Goal: Task Accomplishment & Management: Use online tool/utility

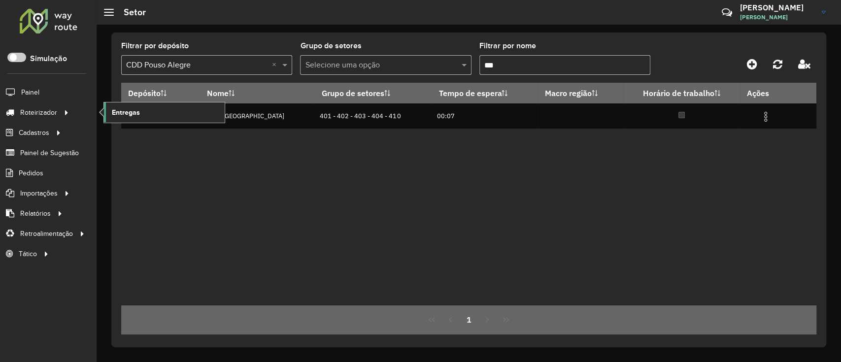
click at [121, 111] on span "Entregas" at bounding box center [126, 112] width 28 height 10
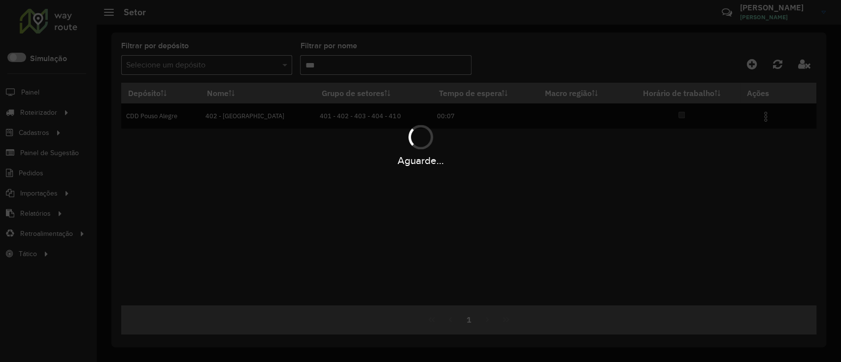
click at [273, 64] on div "Aguarde..." at bounding box center [420, 181] width 841 height 362
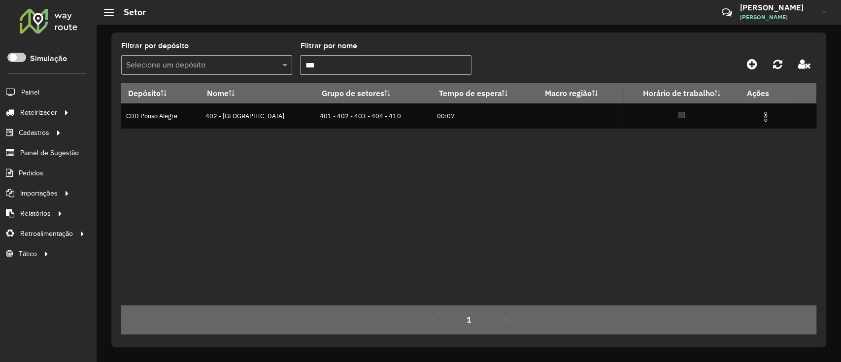
click at [273, 63] on div at bounding box center [206, 65] width 171 height 12
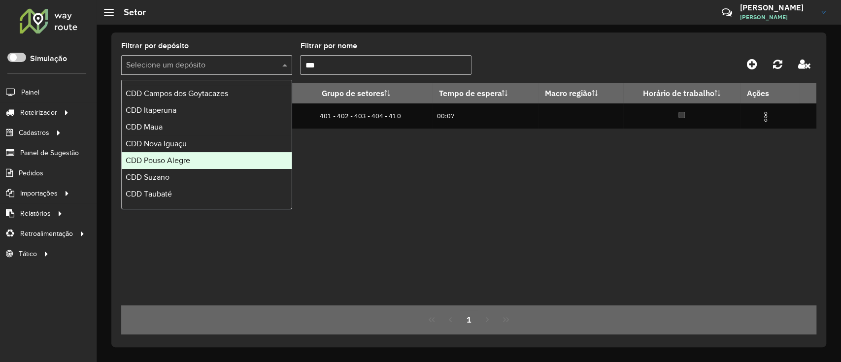
click at [193, 160] on div "CDD Pouso Alegre" at bounding box center [207, 160] width 170 height 17
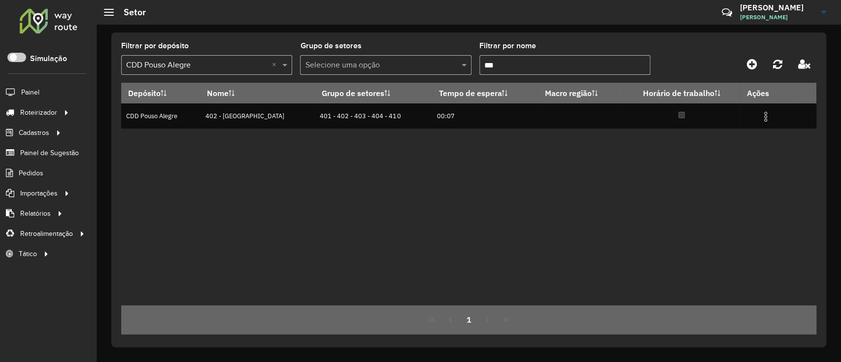
click at [510, 62] on input "***" at bounding box center [564, 65] width 171 height 20
type input "*"
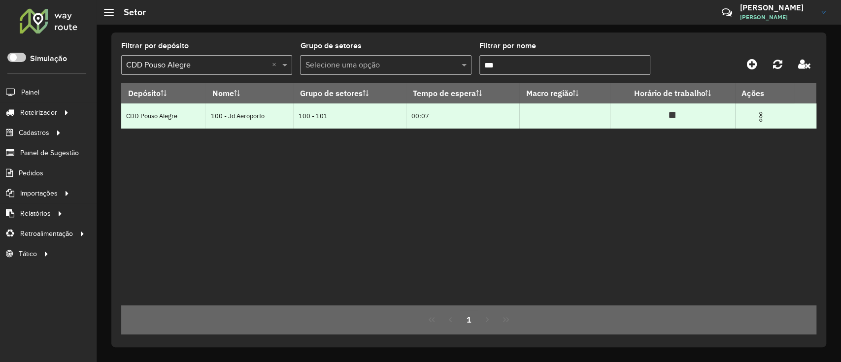
type input "***"
click at [762, 115] on img at bounding box center [761, 117] width 12 height 12
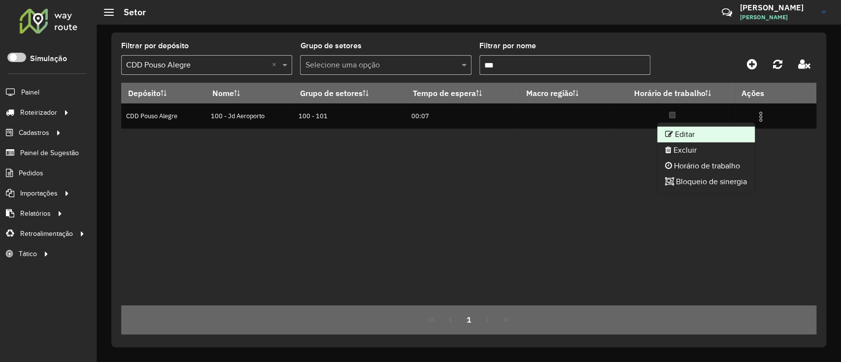
click at [722, 131] on li "Editar" at bounding box center [706, 135] width 98 height 16
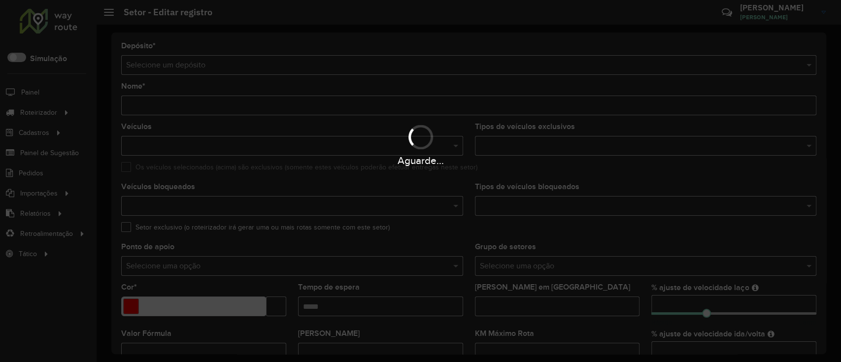
type input "**********"
type input "*******"
type input "*****"
type input "**"
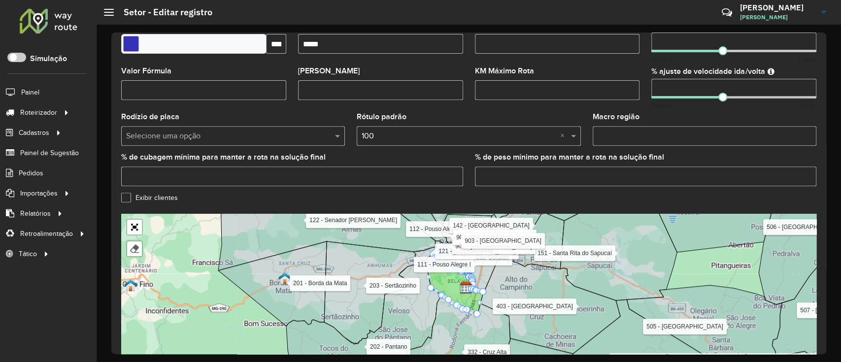
scroll to position [314, 0]
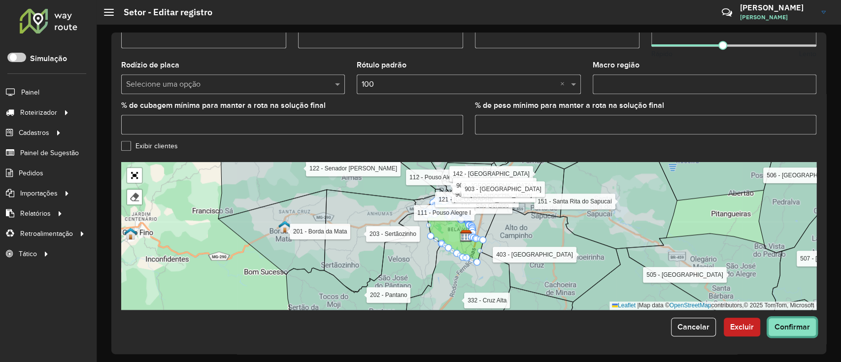
click at [773, 321] on button "Confirmar" at bounding box center [792, 327] width 48 height 19
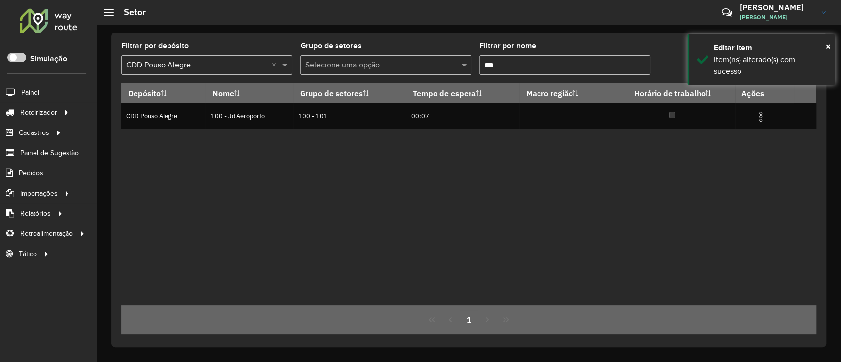
click at [529, 69] on input "***" at bounding box center [564, 65] width 171 height 20
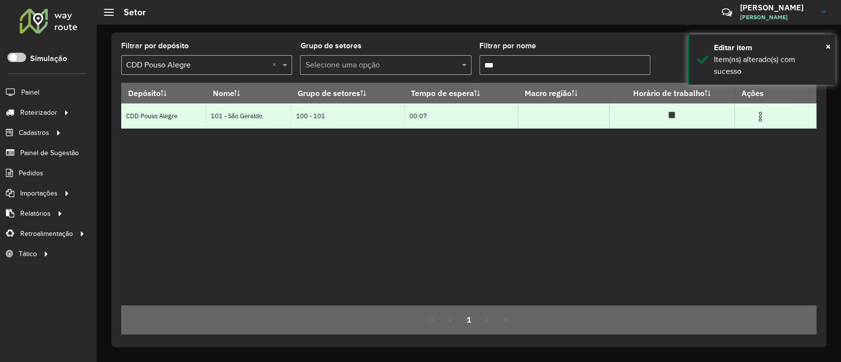
type input "***"
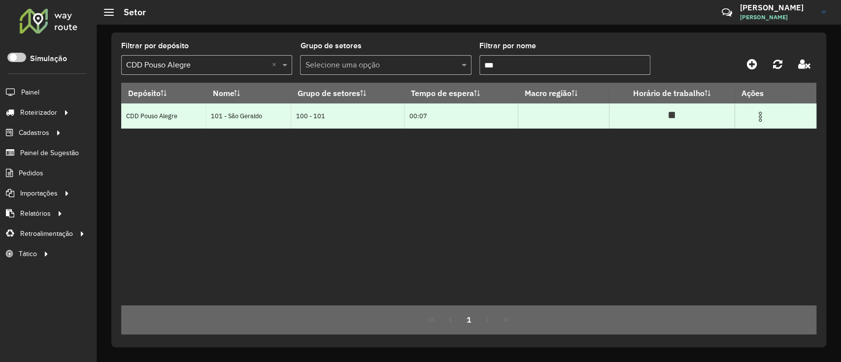
click at [763, 120] on img at bounding box center [760, 117] width 12 height 12
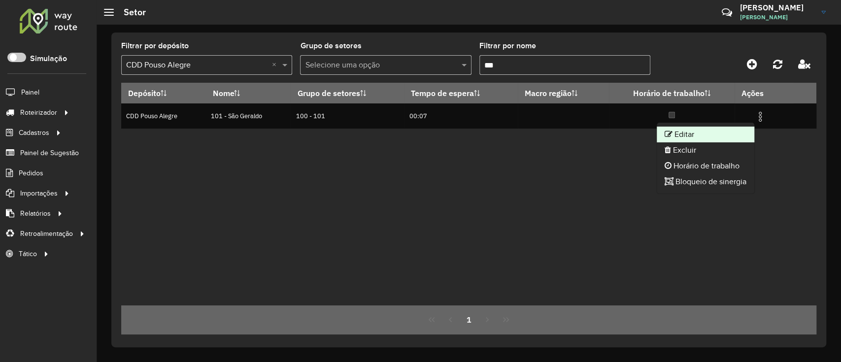
click at [738, 129] on li "Editar" at bounding box center [706, 135] width 98 height 16
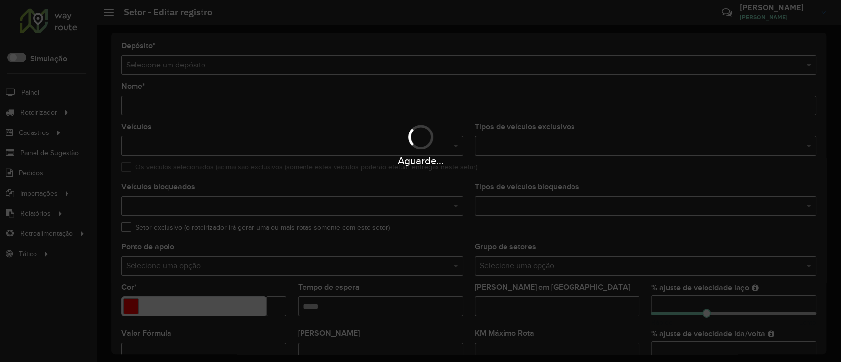
type input "**********"
type input "*******"
type input "*****"
type input "**"
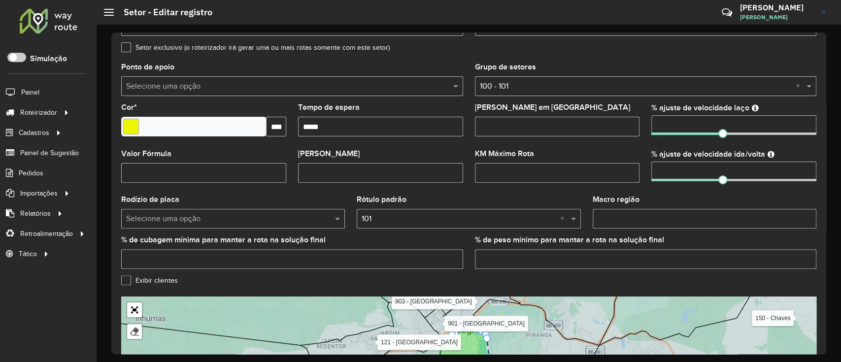
scroll to position [314, 0]
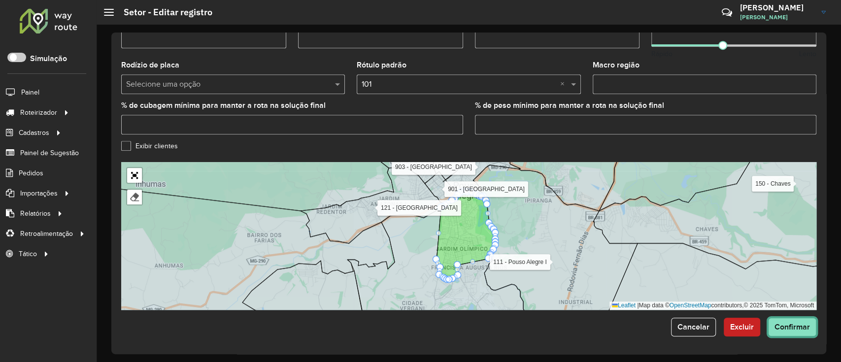
click at [779, 323] on span "Confirmar" at bounding box center [792, 327] width 35 height 8
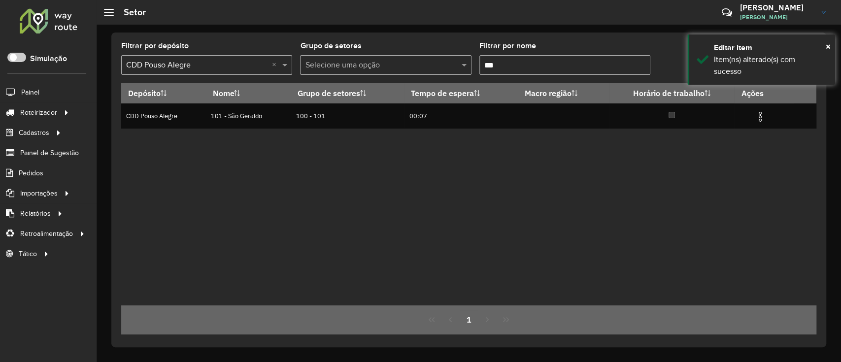
click at [532, 59] on input "***" at bounding box center [564, 65] width 171 height 20
type input "*"
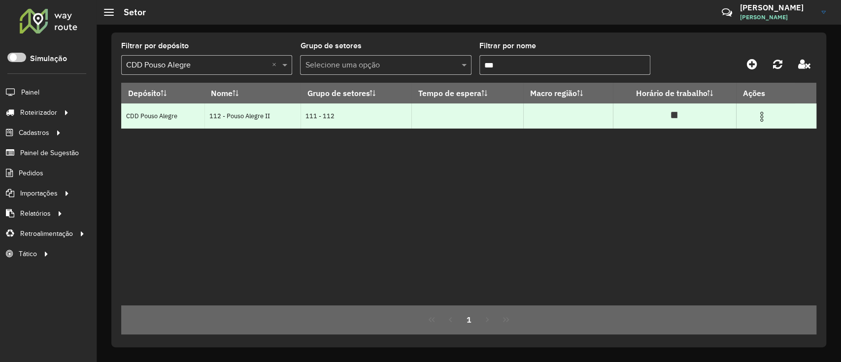
type input "***"
click at [763, 113] on img at bounding box center [762, 117] width 12 height 12
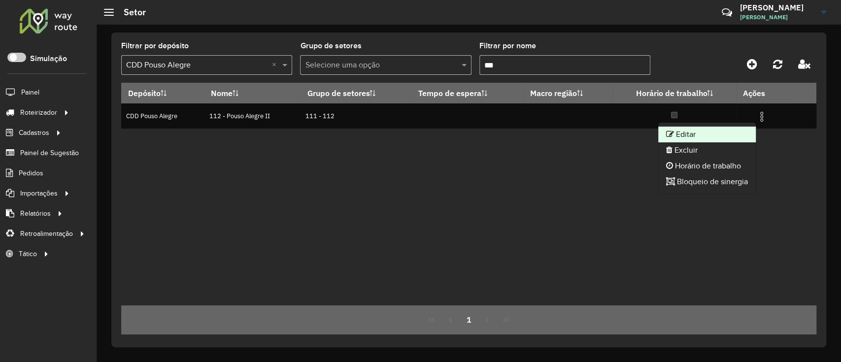
click at [706, 128] on li "Editar" at bounding box center [707, 135] width 98 height 16
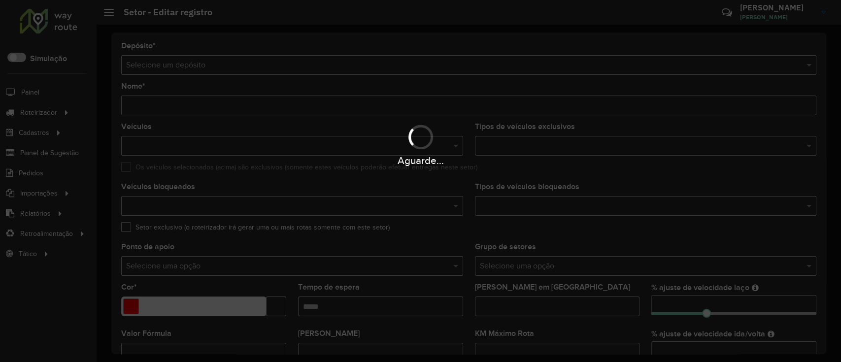
type input "**********"
type input "*******"
type input "**"
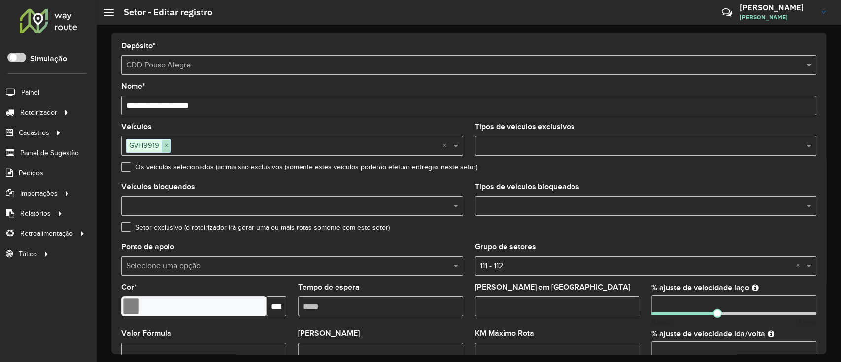
click at [167, 144] on span "×" at bounding box center [166, 146] width 9 height 12
click at [202, 144] on input "text" at bounding box center [287, 146] width 327 height 12
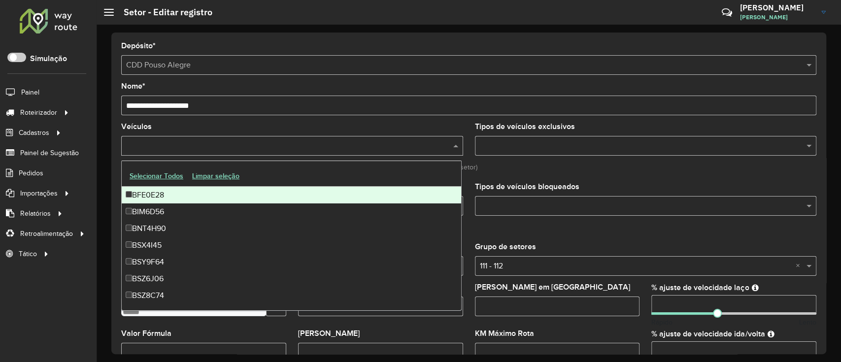
paste input "*******"
type input "*******"
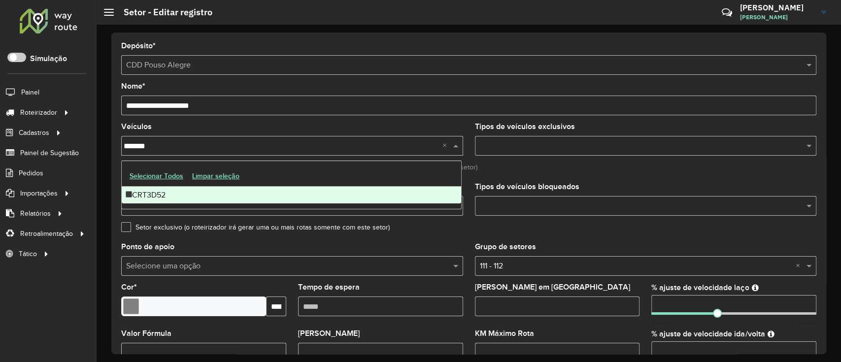
click at [200, 198] on div "CRT3D52" at bounding box center [291, 195] width 339 height 17
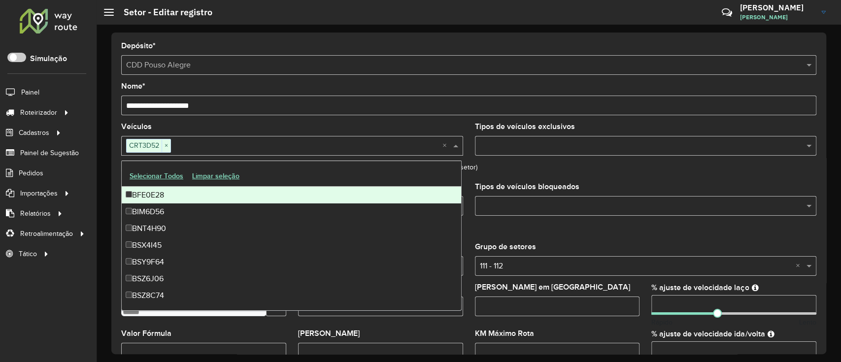
click at [209, 125] on div "Veículos CRT3D52 × ×" at bounding box center [292, 139] width 342 height 33
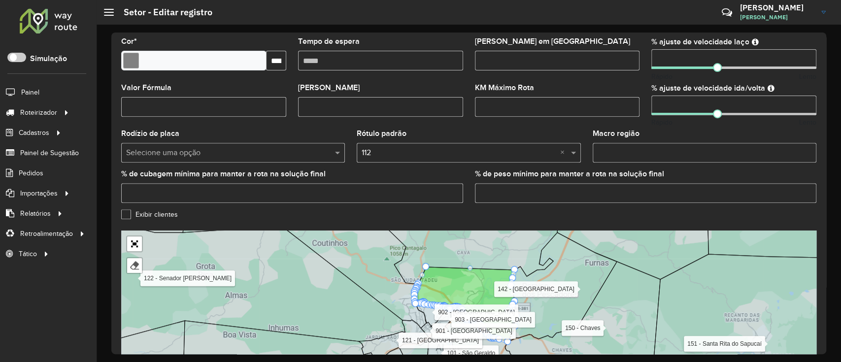
scroll to position [314, 0]
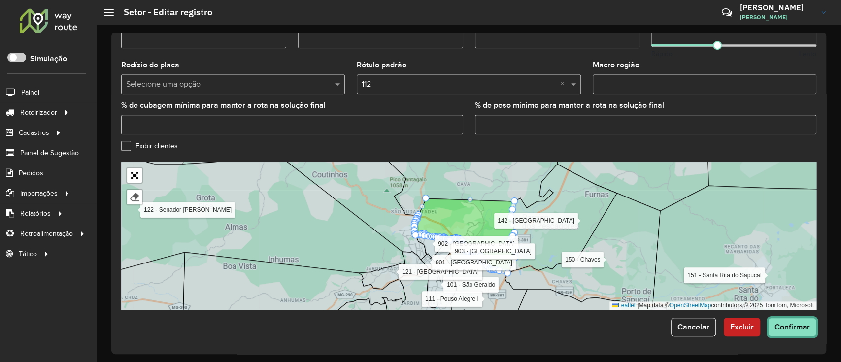
click at [794, 329] on span "Confirmar" at bounding box center [792, 327] width 35 height 8
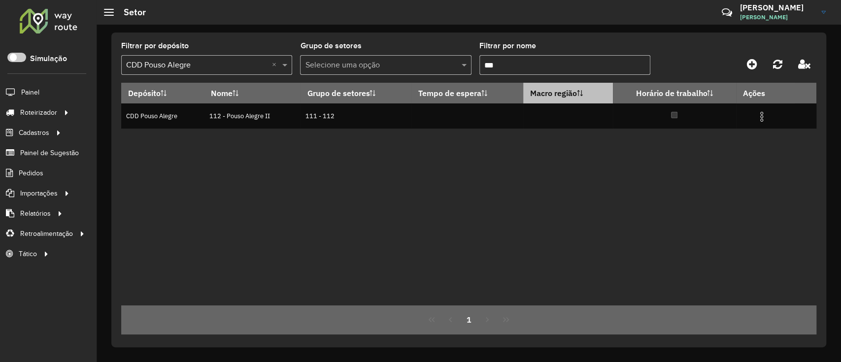
click at [537, 83] on th "Macro região" at bounding box center [568, 93] width 90 height 21
click at [549, 63] on input "***" at bounding box center [564, 65] width 171 height 20
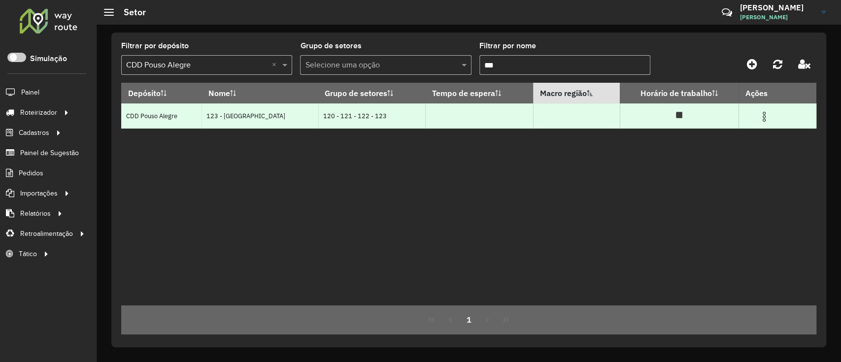
type input "***"
click at [761, 108] on td at bounding box center [768, 115] width 59 height 25
click at [762, 116] on img at bounding box center [764, 117] width 12 height 12
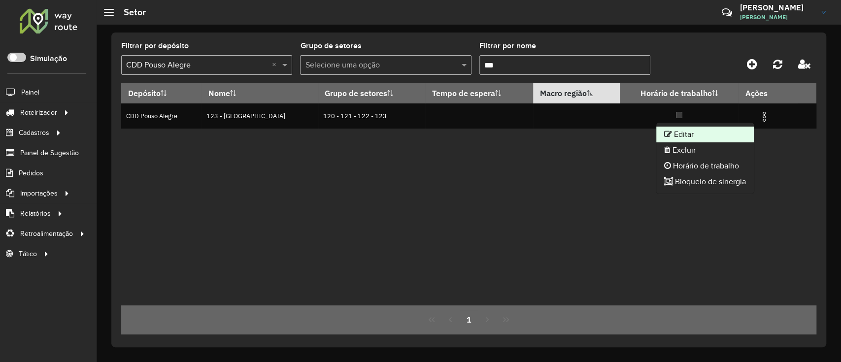
click at [718, 128] on li "Editar" at bounding box center [705, 135] width 98 height 16
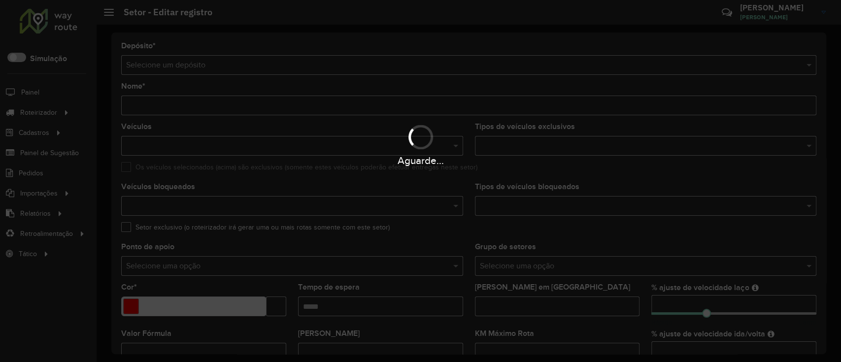
type input "**********"
type input "*******"
type input "**"
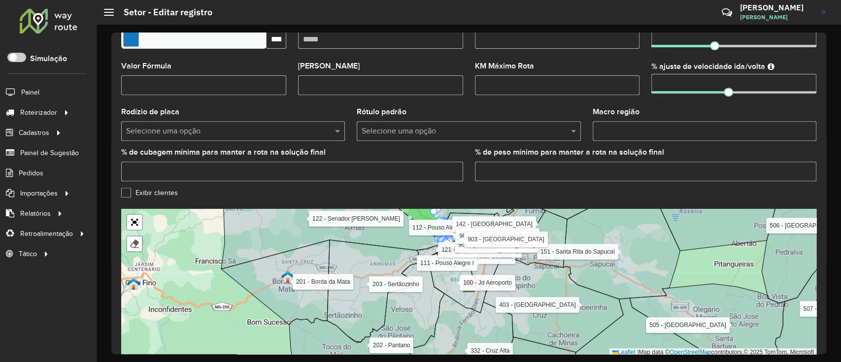
scroll to position [314, 0]
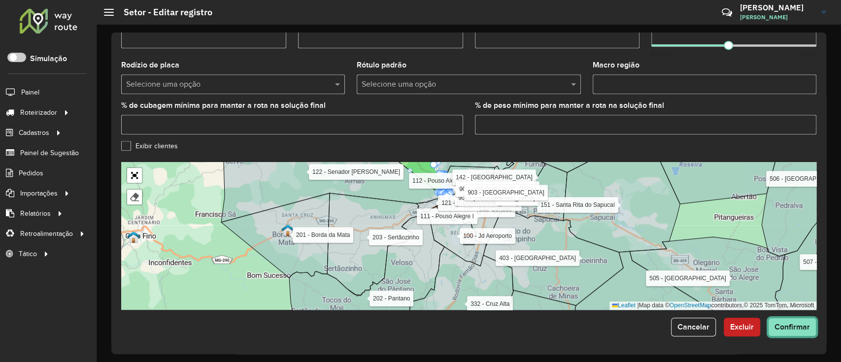
click at [786, 319] on button "Confirmar" at bounding box center [792, 327] width 48 height 19
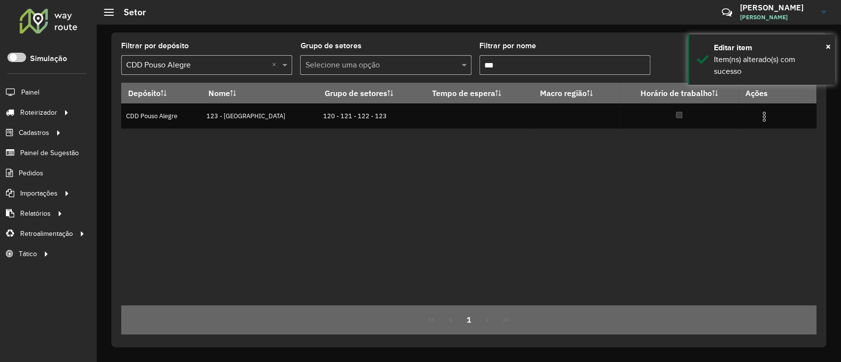
click at [548, 58] on input "***" at bounding box center [564, 65] width 171 height 20
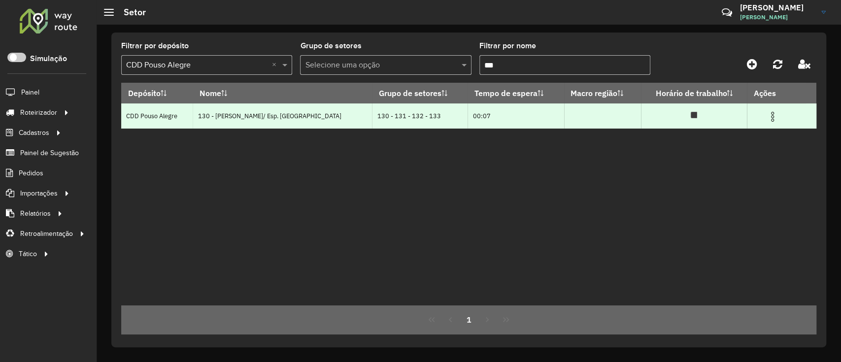
type input "***"
click at [773, 111] on img at bounding box center [773, 117] width 12 height 12
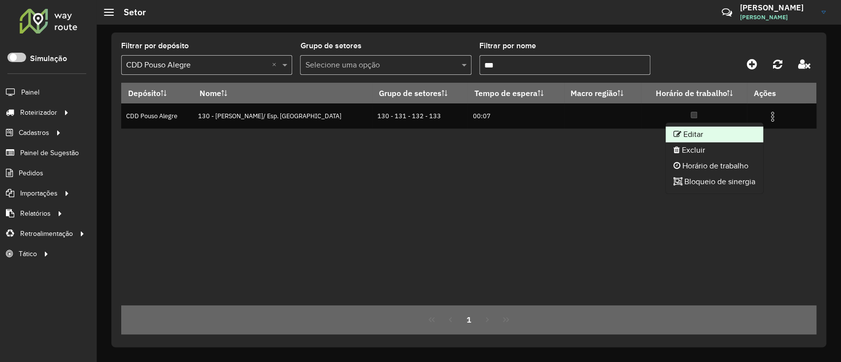
click at [727, 137] on li "Editar" at bounding box center [715, 135] width 98 height 16
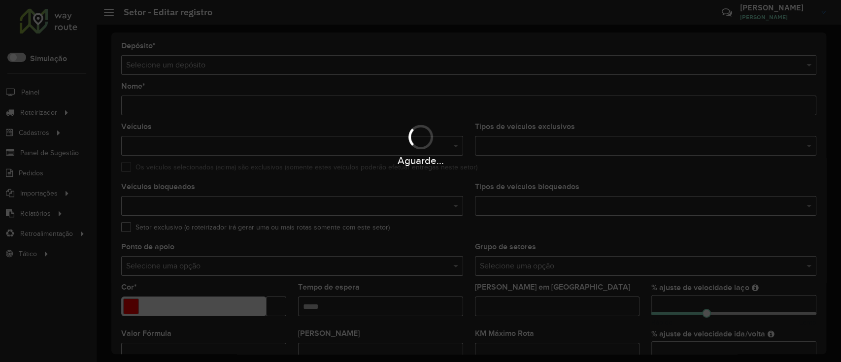
type input "**********"
type input "*******"
type input "*****"
type input "**"
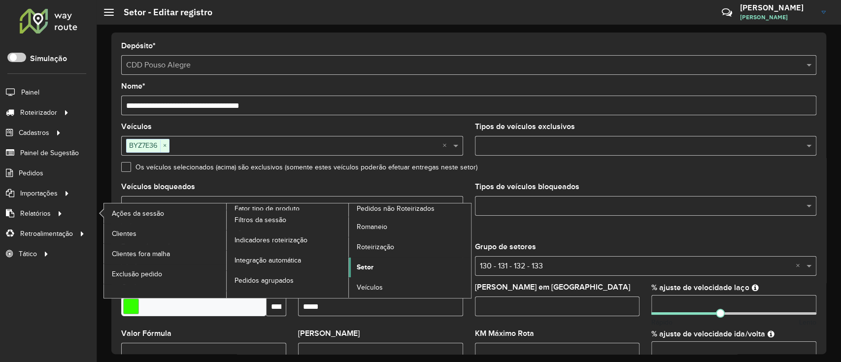
click at [363, 272] on link "Setor" at bounding box center [410, 268] width 122 height 20
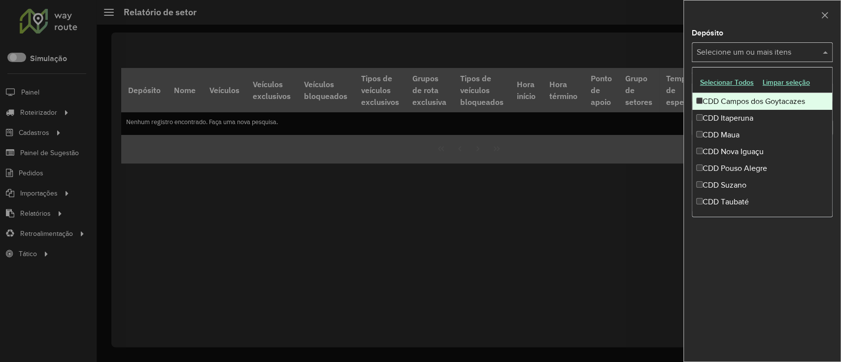
click at [761, 51] on input "text" at bounding box center [757, 53] width 126 height 12
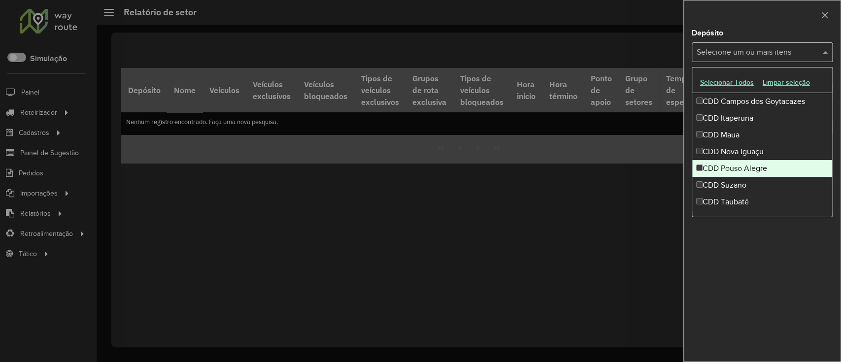
click at [765, 165] on div "CDD Pouso Alegre" at bounding box center [762, 168] width 140 height 17
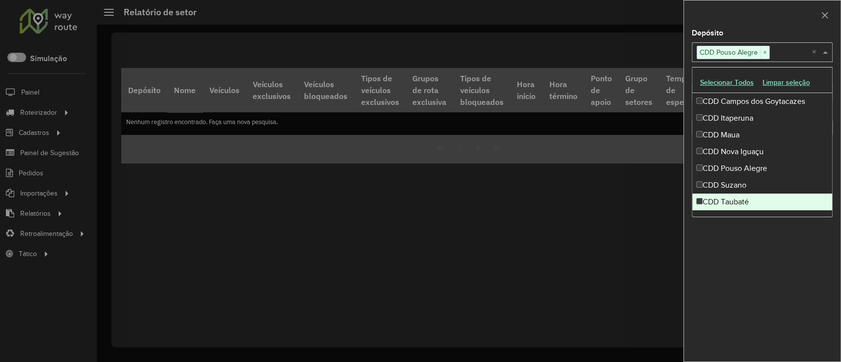
drag, startPoint x: 775, startPoint y: 295, endPoint x: 778, endPoint y: 285, distance: 11.1
click at [774, 291] on div "Depósito Selecione um ou mais itens CDD Pouso Alegre × × Grupo de Depósito Sele…" at bounding box center [762, 196] width 157 height 332
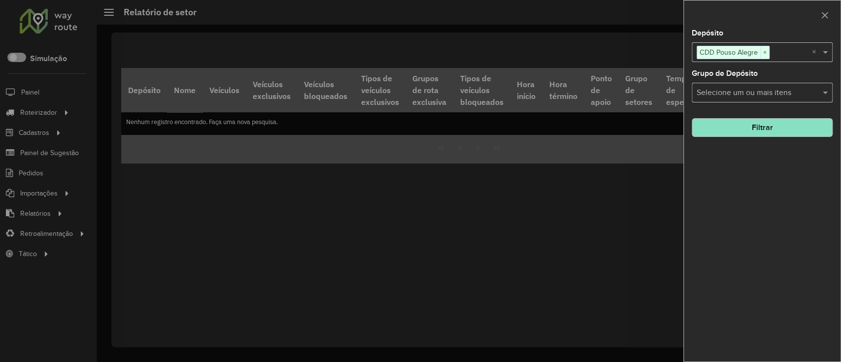
click at [756, 104] on div "Depósito Selecione um ou mais itens CDD Pouso Alegre × × Grupo de Depósito Sele…" at bounding box center [762, 196] width 157 height 332
click at [756, 97] on input "text" at bounding box center [757, 93] width 126 height 12
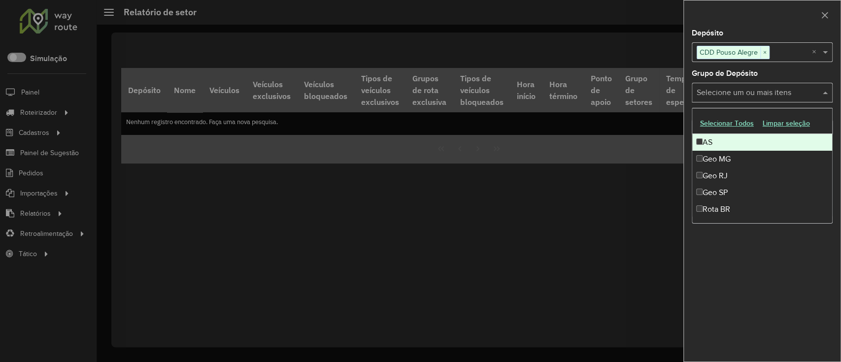
click at [756, 98] on input "text" at bounding box center [757, 93] width 126 height 12
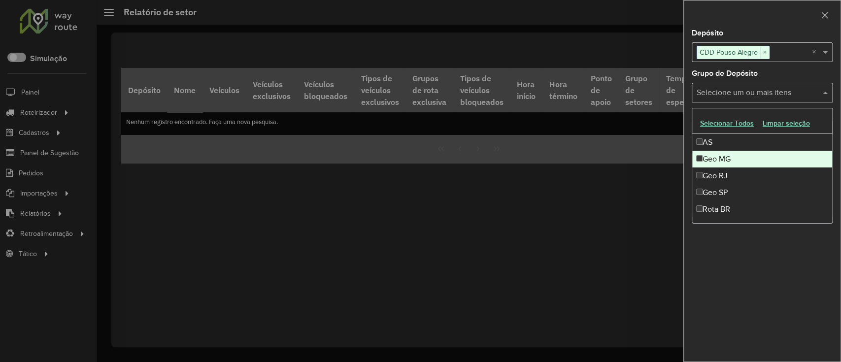
click at [733, 160] on div "Geo MG" at bounding box center [762, 159] width 140 height 17
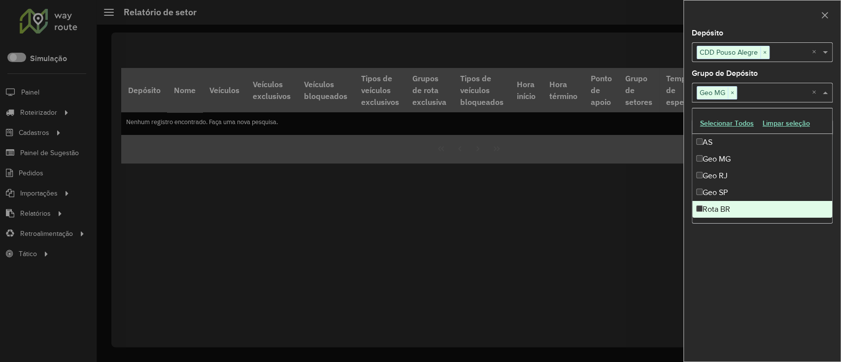
click at [758, 249] on div "Depósito Selecione um ou mais itens CDD Pouso Alegre × × Grupo de Depósito Sele…" at bounding box center [762, 196] width 157 height 332
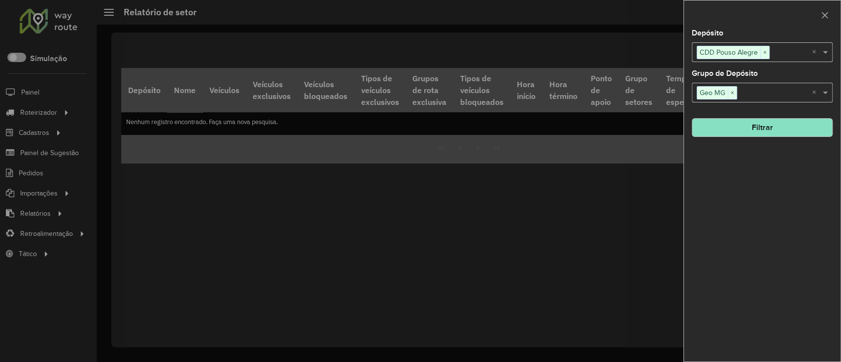
click at [770, 125] on button "Filtrar" at bounding box center [762, 127] width 141 height 19
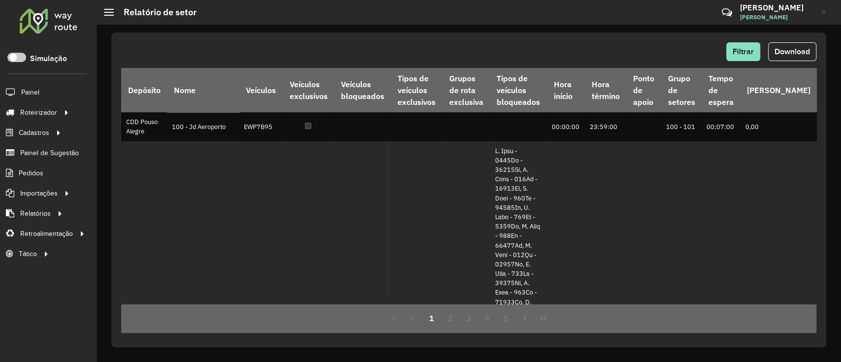
click at [783, 47] on span "Download" at bounding box center [792, 51] width 35 height 8
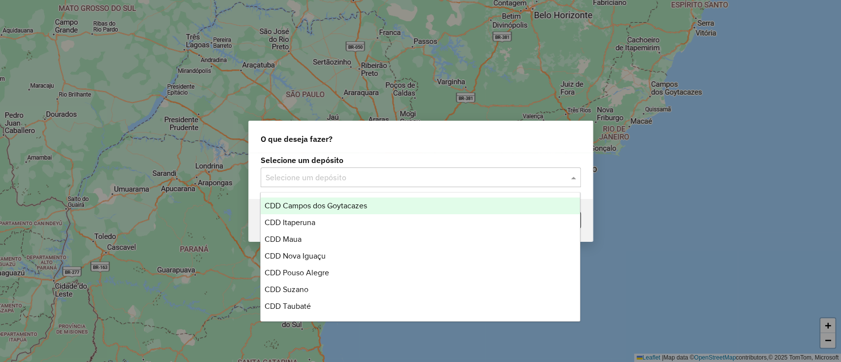
click at [303, 176] on input "text" at bounding box center [411, 178] width 291 height 12
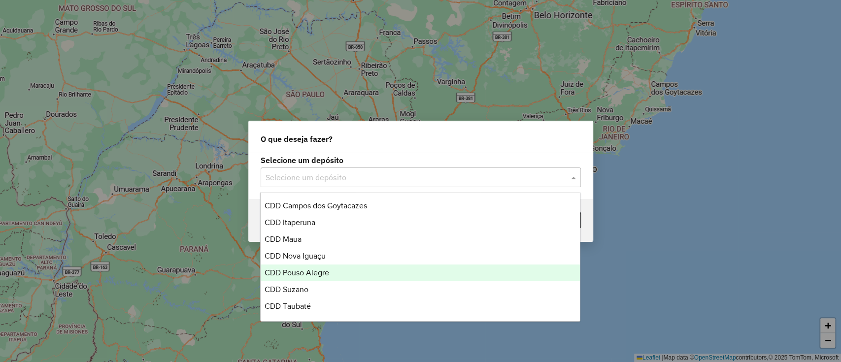
click at [312, 270] on span "CDD Pouso Alegre" at bounding box center [297, 273] width 65 height 8
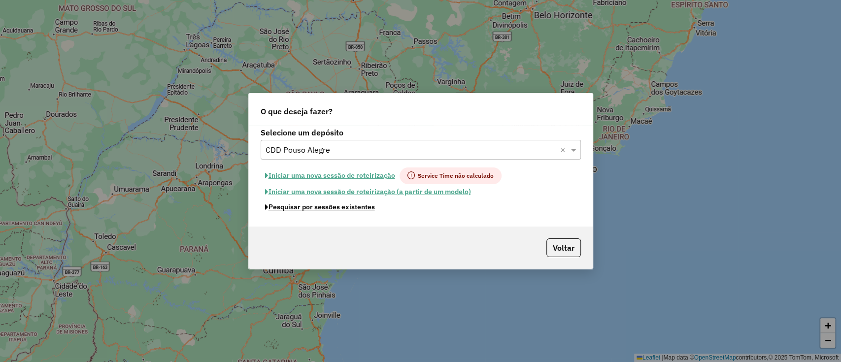
click at [321, 207] on button "Pesquisar por sessões existentes" at bounding box center [320, 207] width 119 height 15
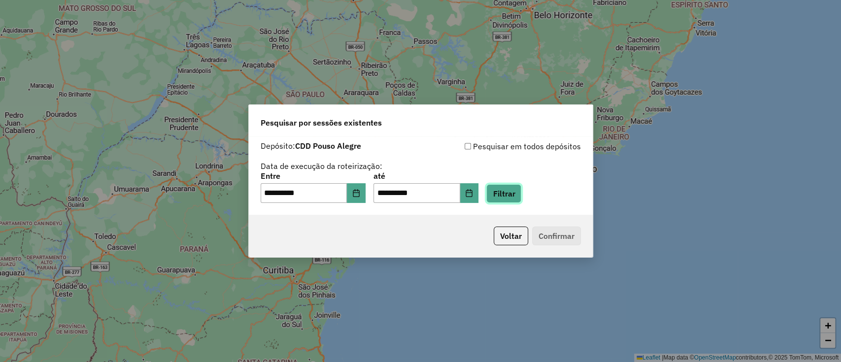
click at [515, 195] on button "Filtrar" at bounding box center [503, 193] width 35 height 19
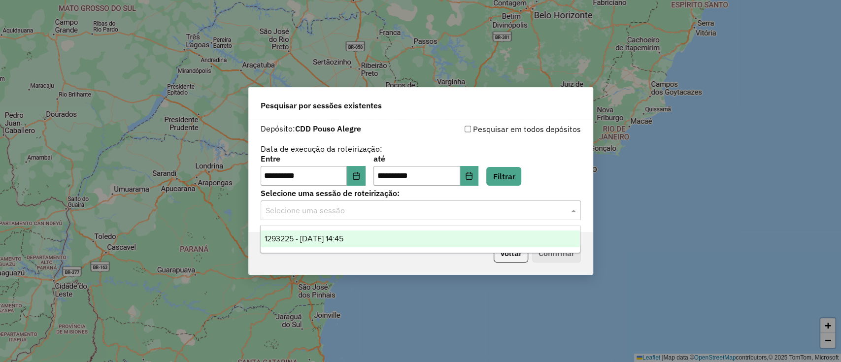
click at [355, 214] on input "text" at bounding box center [411, 211] width 291 height 12
click at [355, 233] on div "1293225 - 13/10/2025 14:45" at bounding box center [420, 239] width 319 height 17
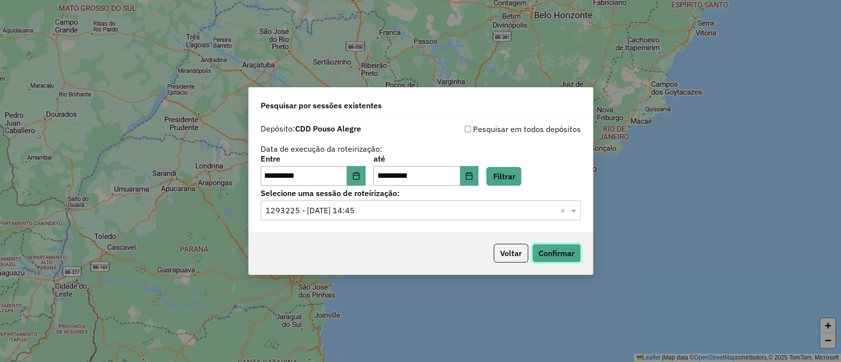
click at [558, 246] on button "Confirmar" at bounding box center [556, 253] width 49 height 19
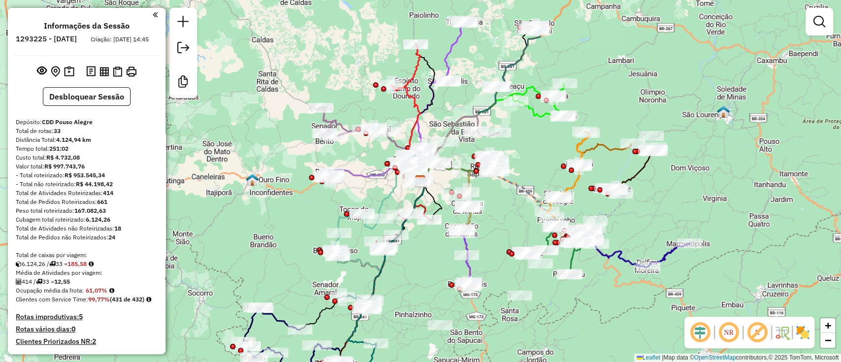
click at [707, 334] on em at bounding box center [700, 333] width 24 height 24
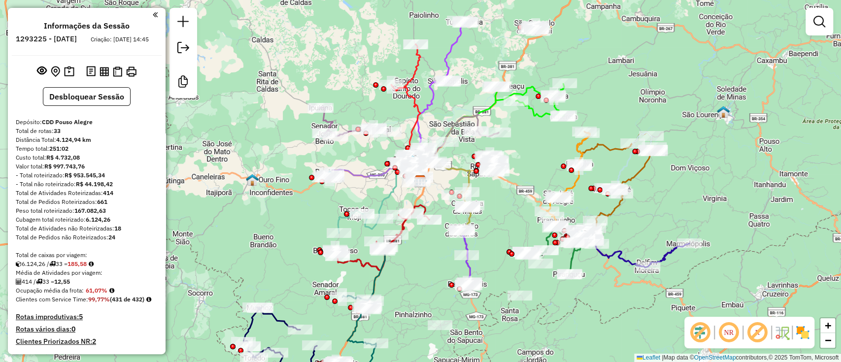
click at [757, 334] on em at bounding box center [757, 333] width 24 height 24
click at [803, 334] on img at bounding box center [803, 333] width 16 height 16
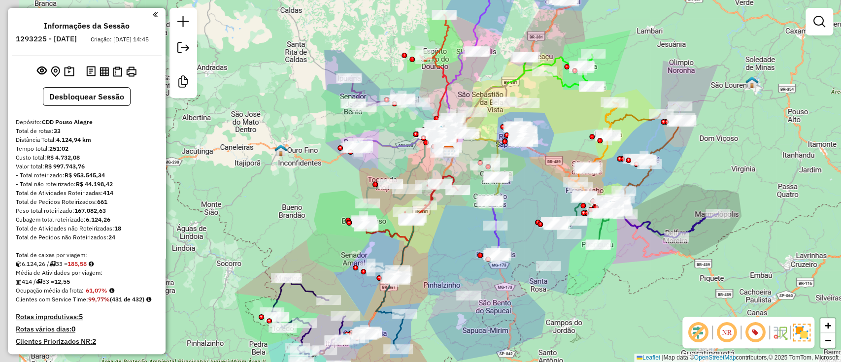
drag, startPoint x: 444, startPoint y: 282, endPoint x: 490, endPoint y: 215, distance: 81.1
click at [490, 215] on div "Janela de atendimento Grade de atendimento Capacidade Transportadoras Veículos …" at bounding box center [420, 181] width 841 height 362
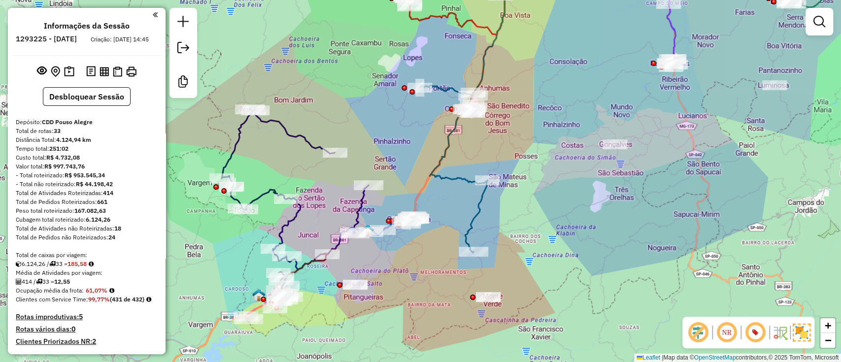
drag, startPoint x: 318, startPoint y: 340, endPoint x: 461, endPoint y: 288, distance: 152.1
click at [475, 288] on div "Janela de atendimento Grade de atendimento Capacidade Transportadoras Veículos …" at bounding box center [420, 181] width 841 height 362
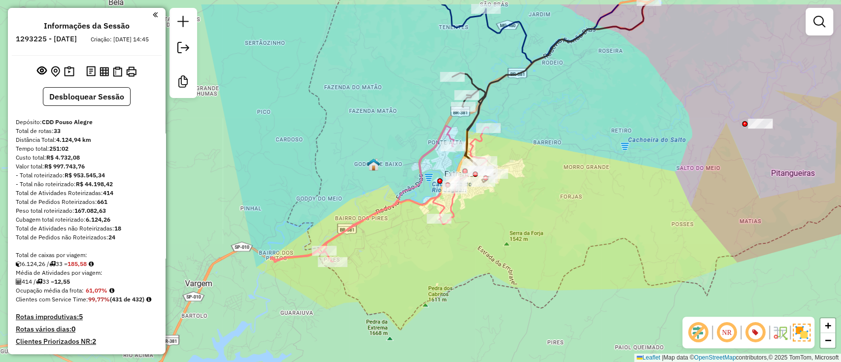
drag, startPoint x: 436, startPoint y: 255, endPoint x: 435, endPoint y: 263, distance: 7.5
click at [435, 263] on div "Janela de atendimento Grade de atendimento Capacidade Transportadoras Veículos …" at bounding box center [420, 181] width 841 height 362
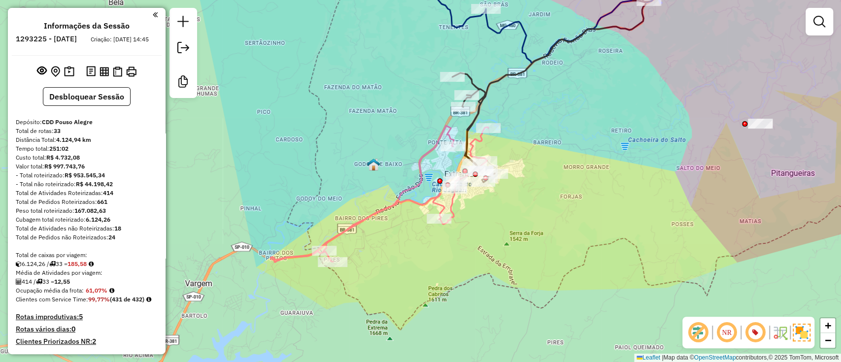
click at [444, 210] on icon at bounding box center [379, 194] width 218 height 136
select select "**********"
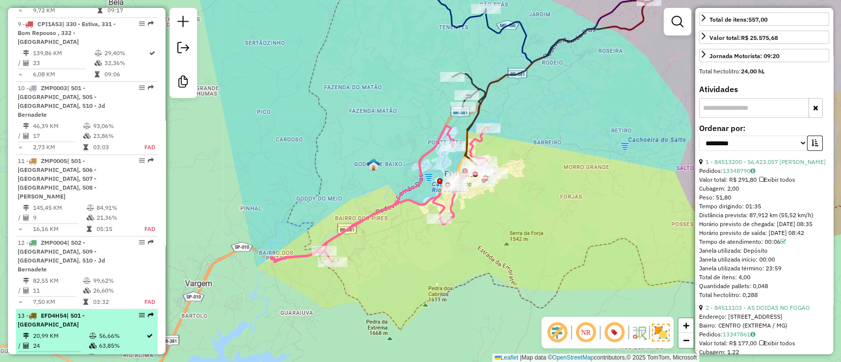
scroll to position [910, 0]
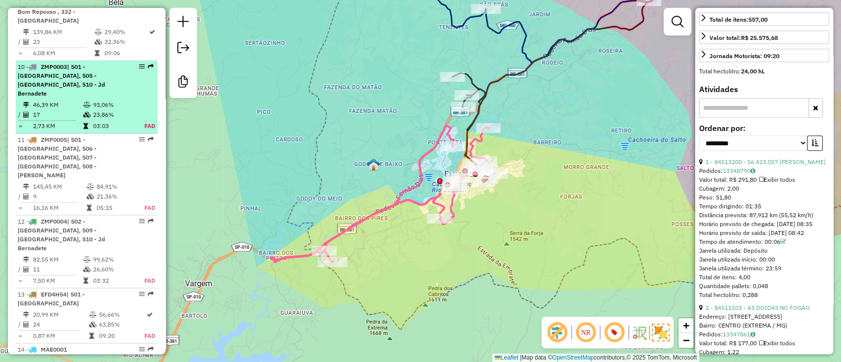
click at [110, 100] on table "46,39 KM 93,06% / 17 23,86% = 2,73 KM 03:03 FAD" at bounding box center [87, 115] width 138 height 31
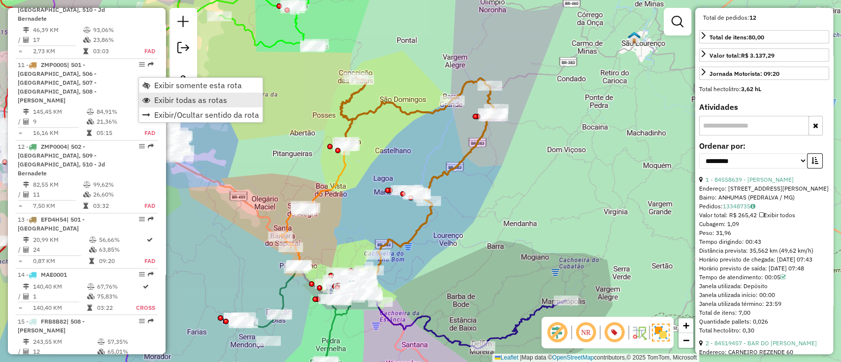
scroll to position [1008, 0]
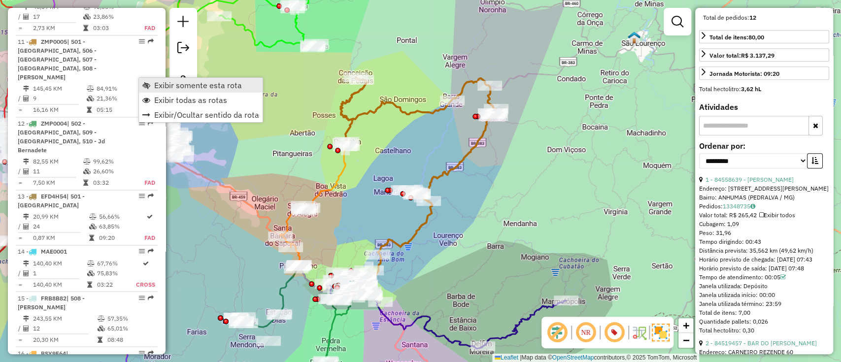
drag, startPoint x: 186, startPoint y: 85, endPoint x: 211, endPoint y: 88, distance: 24.8
click at [186, 84] on span "Exibir somente esta rota" at bounding box center [198, 85] width 88 height 8
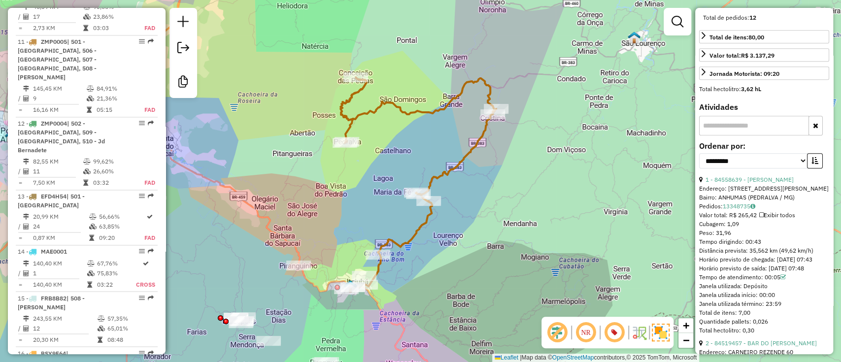
click at [414, 240] on icon at bounding box center [418, 181] width 156 height 209
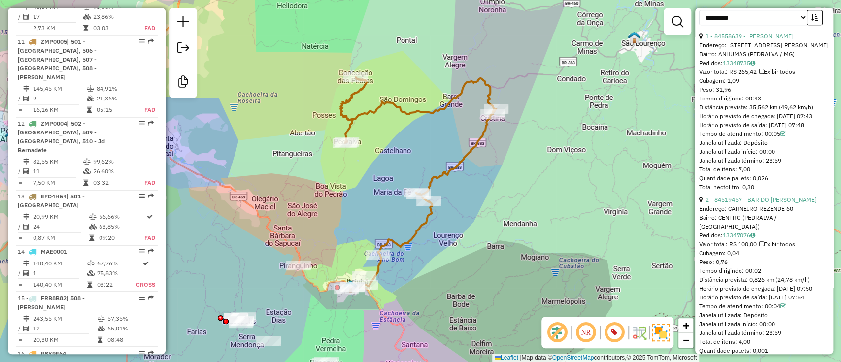
scroll to position [525, 0]
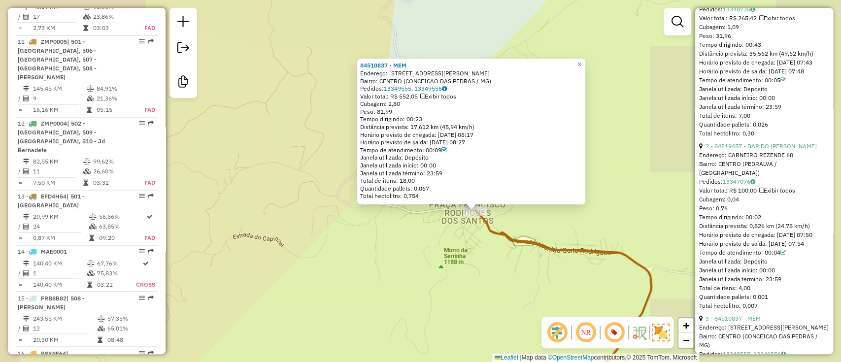
drag, startPoint x: 493, startPoint y: 278, endPoint x: 401, endPoint y: 160, distance: 150.0
click at [403, 164] on div "84510837 - MEM Endereço: [STREET_ADDRESS][PERSON_NAME] Pedidos: 13349555, 13349…" at bounding box center [420, 181] width 841 height 362
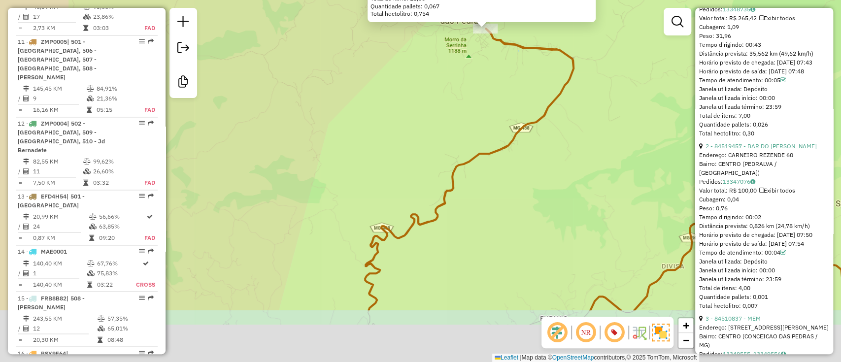
drag, startPoint x: 556, startPoint y: 185, endPoint x: 630, endPoint y: 86, distance: 123.5
click at [626, 94] on div "84510837 - MEM Endereço: [STREET_ADDRESS][PERSON_NAME] Pedidos: 13349555, 13349…" at bounding box center [420, 181] width 841 height 362
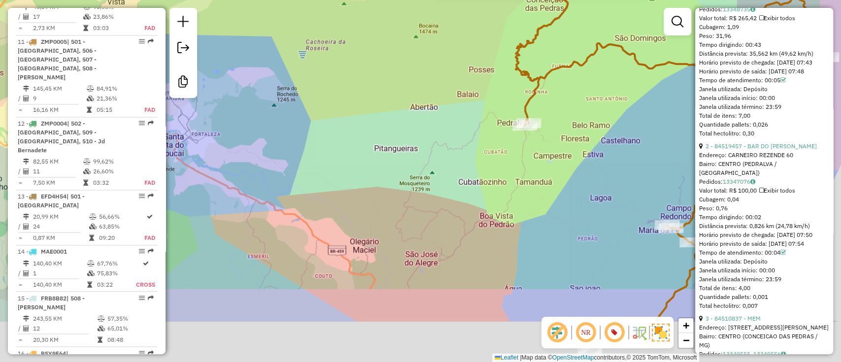
drag, startPoint x: 622, startPoint y: 214, endPoint x: 543, endPoint y: 122, distance: 121.3
click at [543, 122] on div "84510837 - MEM Endereço: [STREET_ADDRESS][PERSON_NAME] Pedidos: 13349555, 13349…" at bounding box center [420, 181] width 841 height 362
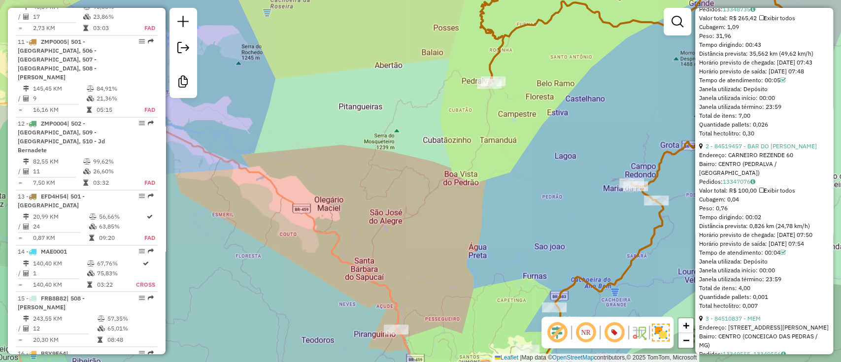
drag, startPoint x: 529, startPoint y: 235, endPoint x: 521, endPoint y: 50, distance: 185.0
click at [521, 45] on div "84510837 - MEM Endereço: [STREET_ADDRESS][PERSON_NAME] Pedidos: 13349555, 13349…" at bounding box center [420, 181] width 841 height 362
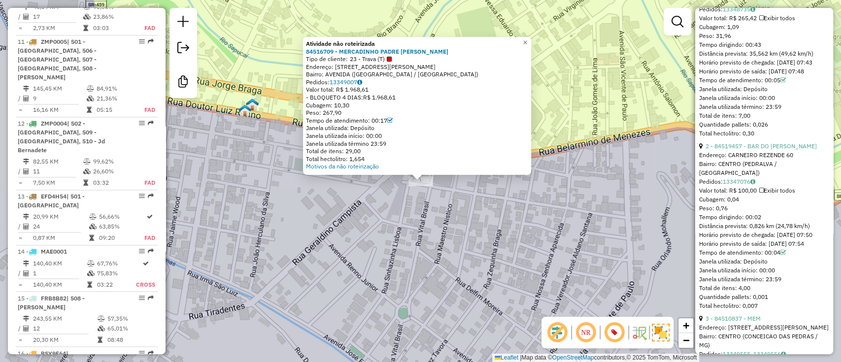
click at [516, 222] on div "Atividade não roteirizada 84516709 - MERCADINHO PADRE NIC Tipo de cliente: 23 -…" at bounding box center [420, 181] width 841 height 362
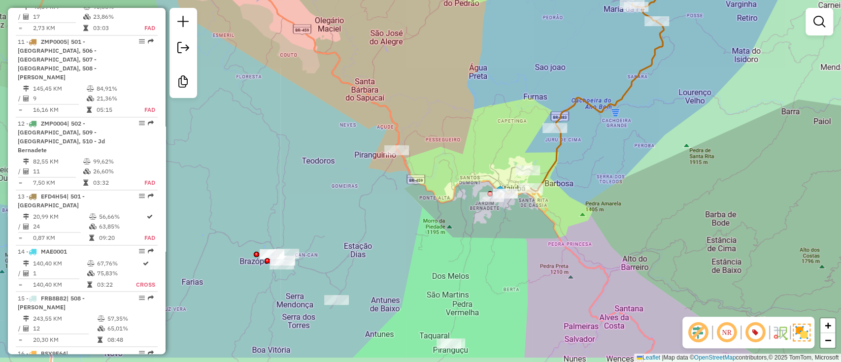
drag, startPoint x: 501, startPoint y: 307, endPoint x: 507, endPoint y: 266, distance: 41.9
click at [507, 266] on div "Janela de atendimento Grade de atendimento Capacidade Transportadoras Veículos …" at bounding box center [420, 181] width 841 height 362
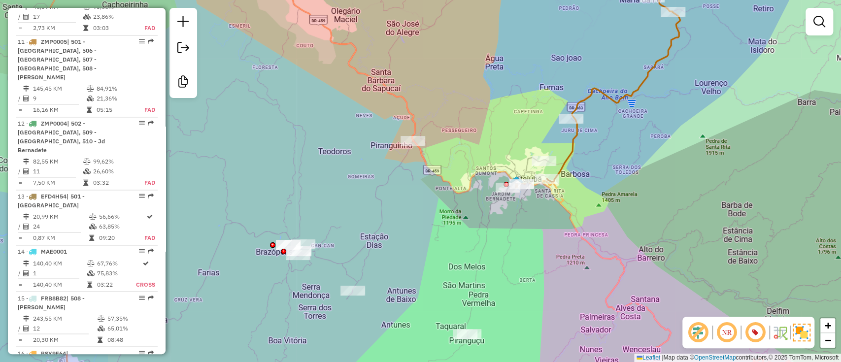
drag, startPoint x: 398, startPoint y: 295, endPoint x: 432, endPoint y: 277, distance: 37.7
click at [432, 277] on div "Janela de atendimento Grade de atendimento Capacidade Transportadoras Veículos …" at bounding box center [420, 181] width 841 height 362
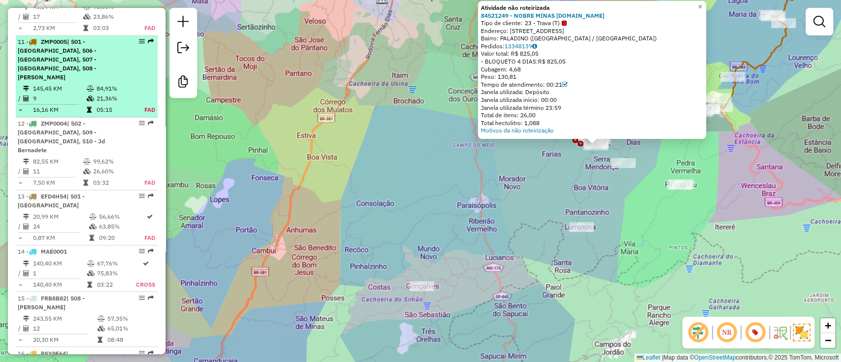
select select "**********"
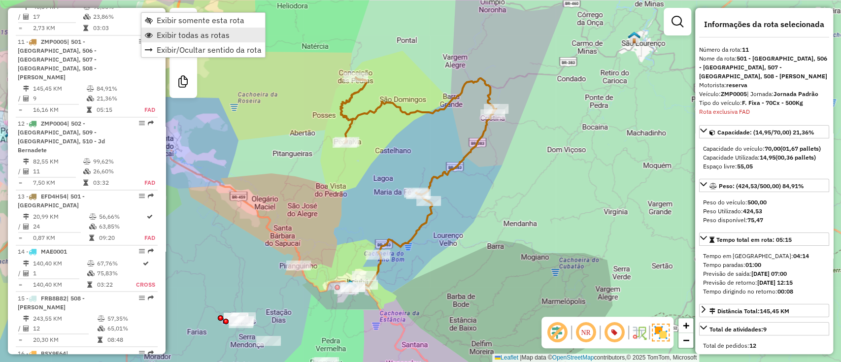
click at [213, 34] on span "Exibir todas as rotas" at bounding box center [193, 35] width 73 height 8
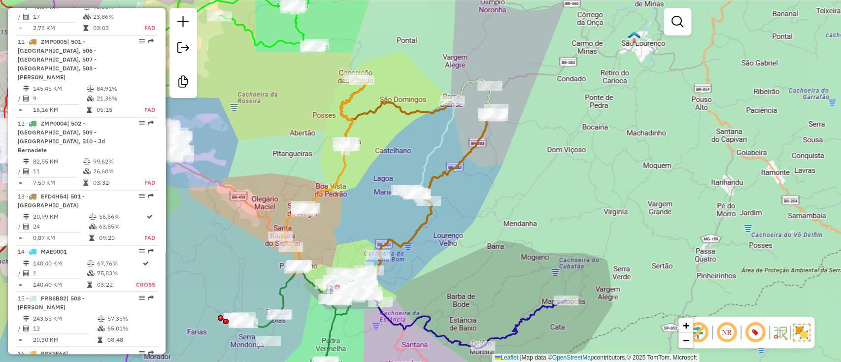
drag, startPoint x: 240, startPoint y: 246, endPoint x: 564, endPoint y: 15, distance: 397.3
click at [562, 15] on div "Janela de atendimento Grade de atendimento Capacidade Transportadoras Veículos …" at bounding box center [420, 181] width 841 height 362
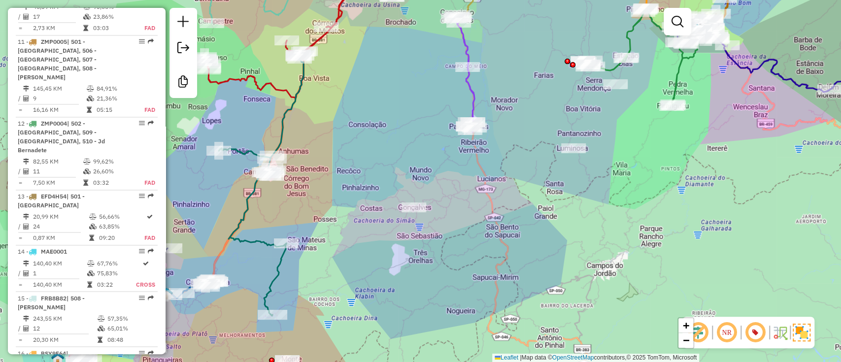
drag, startPoint x: 406, startPoint y: 254, endPoint x: 619, endPoint y: 125, distance: 249.1
click at [619, 126] on div "Rota 16 - Placa BSY9F64 84500831 - APARECIDA R DOS REIS Janela de atendimento G…" at bounding box center [420, 181] width 841 height 362
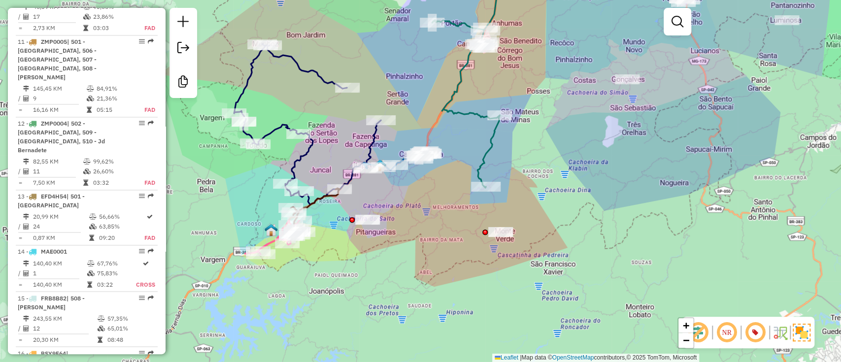
drag, startPoint x: 355, startPoint y: 281, endPoint x: 409, endPoint y: 253, distance: 61.0
click at [414, 254] on div "Rota 16 - Placa BSY9F64 84500831 - APARECIDA R DOS REIS Janela de atendimento G…" at bounding box center [420, 181] width 841 height 362
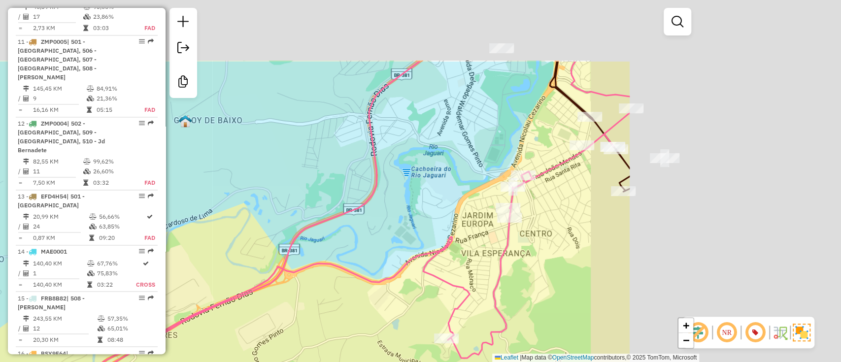
drag, startPoint x: 667, startPoint y: 208, endPoint x: 389, endPoint y: 291, distance: 290.4
click at [386, 294] on div "Rota 16 - Placa BSY9F64 84500831 - APARECIDA R DOS REIS Janela de atendimento G…" at bounding box center [420, 181] width 841 height 362
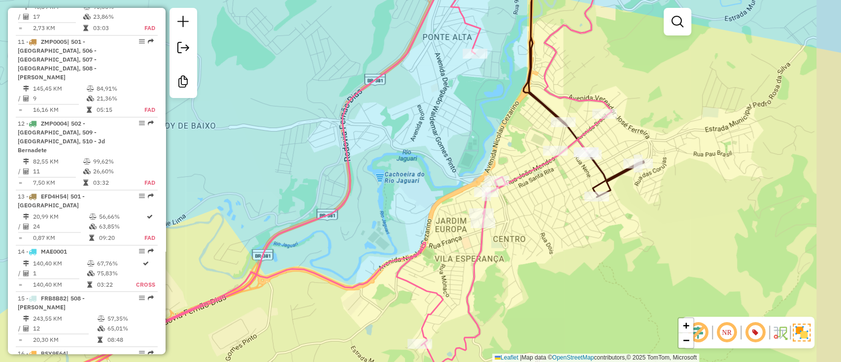
drag, startPoint x: 592, startPoint y: 228, endPoint x: 530, endPoint y: 249, distance: 65.9
click at [530, 249] on div "Rota 16 - Placa BSY9F64 84500831 - APARECIDA R DOS REIS Janela de atendimento G…" at bounding box center [420, 181] width 841 height 362
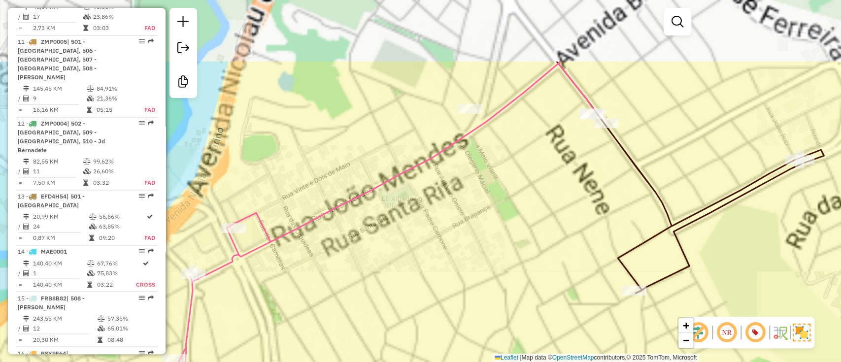
drag, startPoint x: 532, startPoint y: 151, endPoint x: 497, endPoint y: 257, distance: 111.9
click at [497, 257] on div "Rota 16 - Placa BSY9F64 84500831 - APARECIDA R DOS REIS Janela de atendimento G…" at bounding box center [420, 181] width 841 height 362
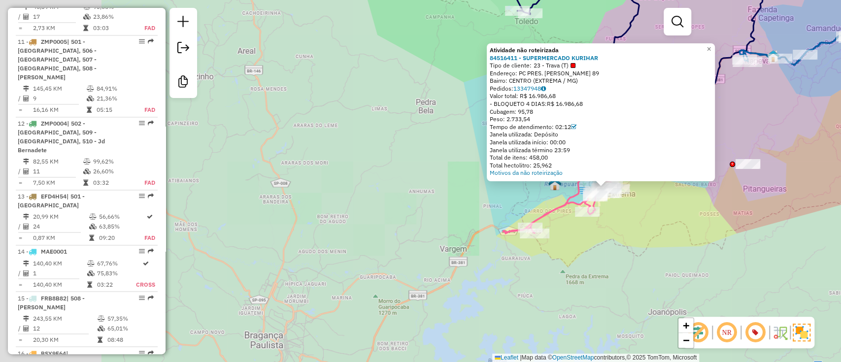
drag, startPoint x: 656, startPoint y: 235, endPoint x: 602, endPoint y: 269, distance: 64.0
click at [602, 269] on div "Atividade não roteirizada 84516411 - SUPERMERCADO KURIHAR Tipo de cliente: 23 -…" at bounding box center [420, 181] width 841 height 362
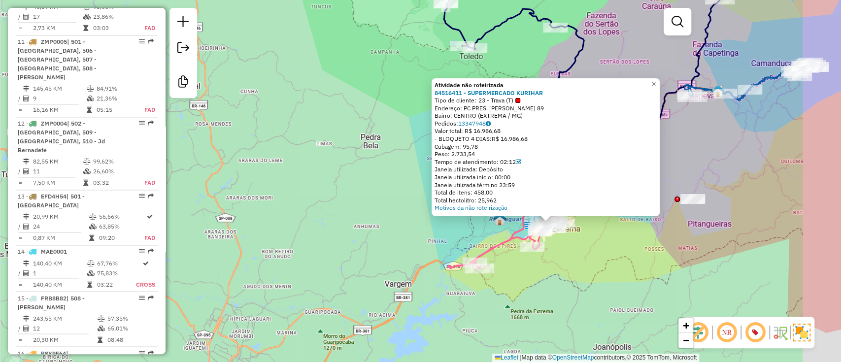
click at [607, 263] on div "Atividade não roteirizada 84516411 - SUPERMERCADO KURIHAR Tipo de cliente: 23 -…" at bounding box center [420, 181] width 841 height 362
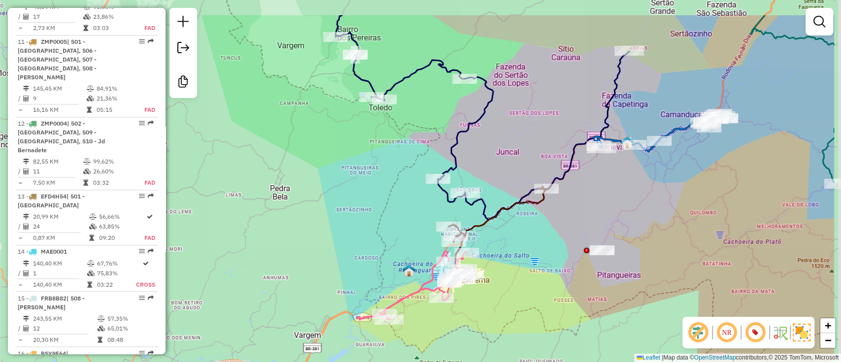
drag, startPoint x: 593, startPoint y: 274, endPoint x: 474, endPoint y: 309, distance: 123.5
click at [492, 333] on div "Janela de atendimento Grade de atendimento Capacidade Transportadoras Veículos …" at bounding box center [420, 181] width 841 height 362
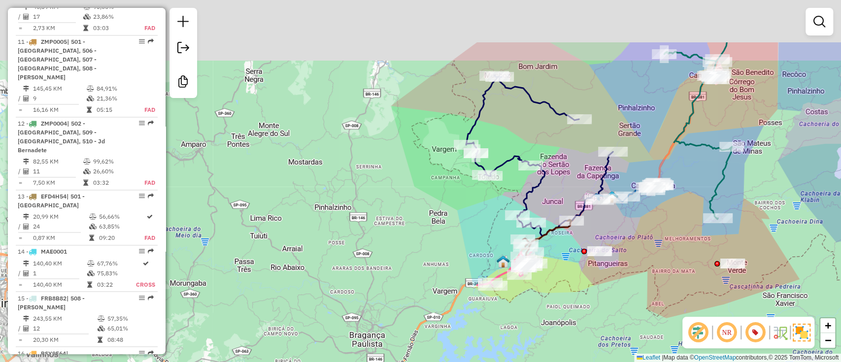
drag, startPoint x: 761, startPoint y: 136, endPoint x: 632, endPoint y: 265, distance: 181.9
click at [632, 265] on div "Janela de atendimento Grade de atendimento Capacidade Transportadoras Veículos …" at bounding box center [420, 181] width 841 height 362
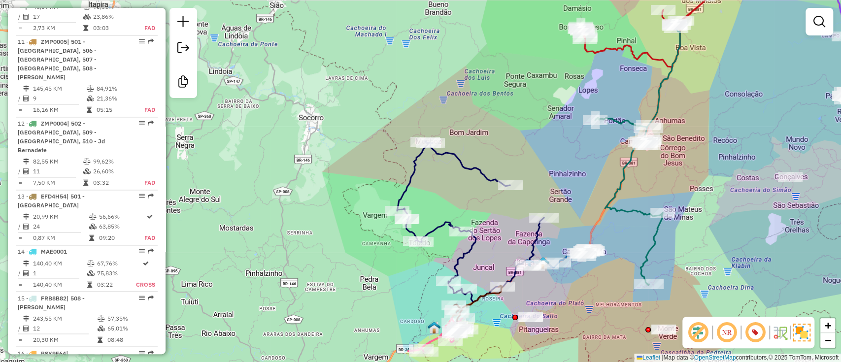
drag, startPoint x: 764, startPoint y: 77, endPoint x: 641, endPoint y: 146, distance: 141.0
click at [671, 157] on div "Janela de atendimento Grade de atendimento Capacidade Transportadoras Veículos …" at bounding box center [420, 181] width 841 height 362
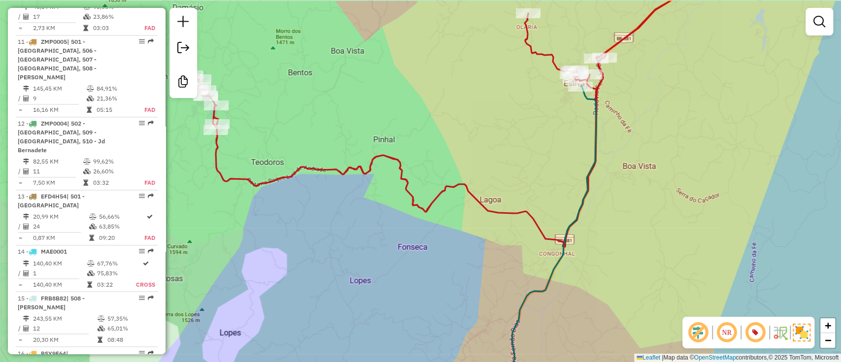
drag, startPoint x: 633, startPoint y: 128, endPoint x: 590, endPoint y: 107, distance: 47.8
click at [632, 132] on div "Janela de atendimento Grade de atendimento Capacidade Transportadoras Veículos …" at bounding box center [420, 181] width 841 height 362
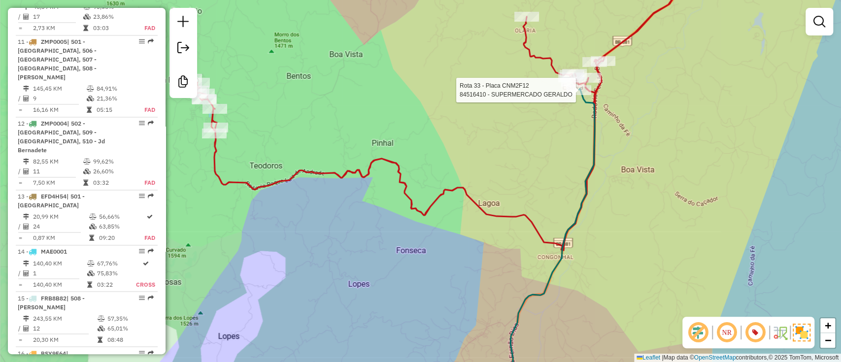
select select "**********"
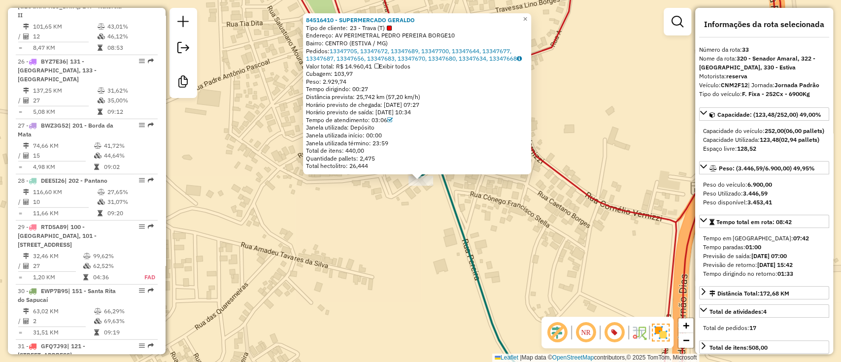
scroll to position [2127, 0]
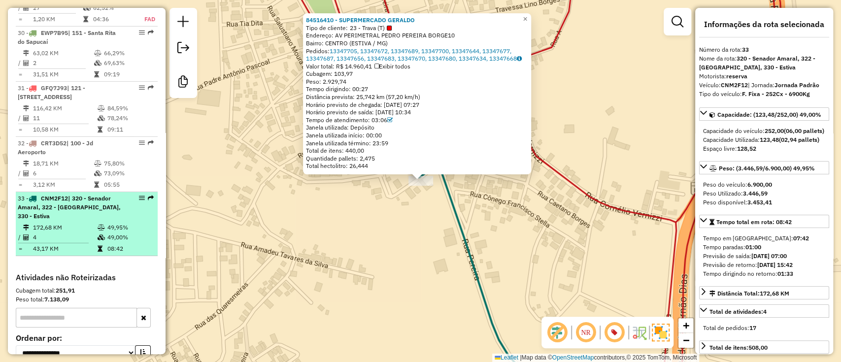
click at [104, 194] on div "33 - CNM2F12 | 320 - Senador Amaral, 322 - [GEOGRAPHIC_DATA], 330 - Estiva" at bounding box center [70, 207] width 104 height 27
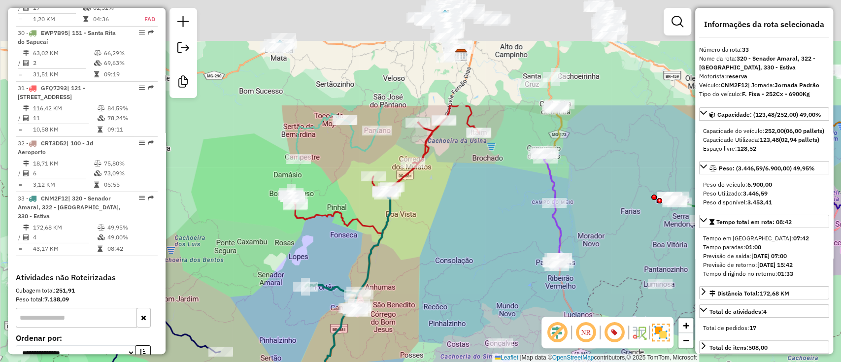
drag, startPoint x: 465, startPoint y: 208, endPoint x: 448, endPoint y: 258, distance: 52.0
click at [449, 264] on div "Janela de atendimento Grade de atendimento Capacidade Transportadoras Veículos …" at bounding box center [420, 181] width 841 height 362
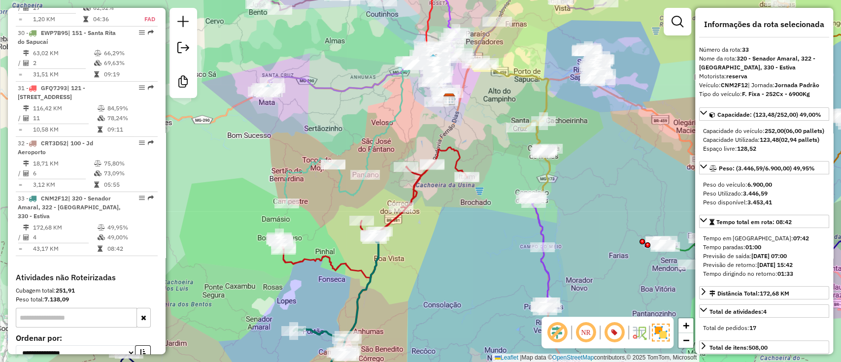
drag, startPoint x: 488, startPoint y: 135, endPoint x: 491, endPoint y: 211, distance: 75.9
click at [492, 212] on div "Janela de atendimento Grade de atendimento Capacidade Transportadoras Veículos …" at bounding box center [420, 181] width 841 height 362
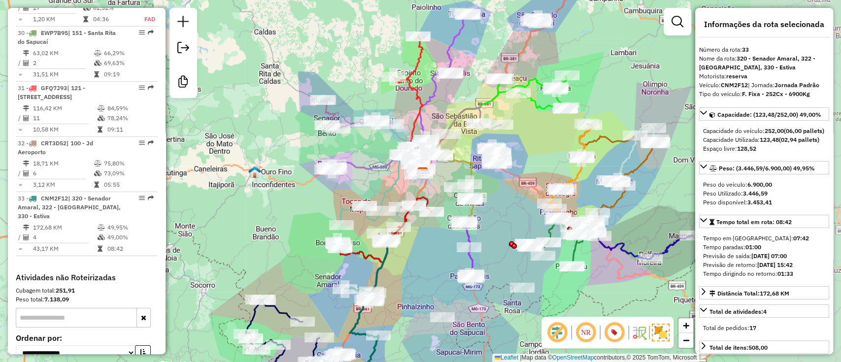
drag, startPoint x: 632, startPoint y: 257, endPoint x: 517, endPoint y: 231, distance: 117.4
click at [517, 231] on div "Janela de atendimento Grade de atendimento Capacidade Transportadoras Veículos …" at bounding box center [420, 181] width 841 height 362
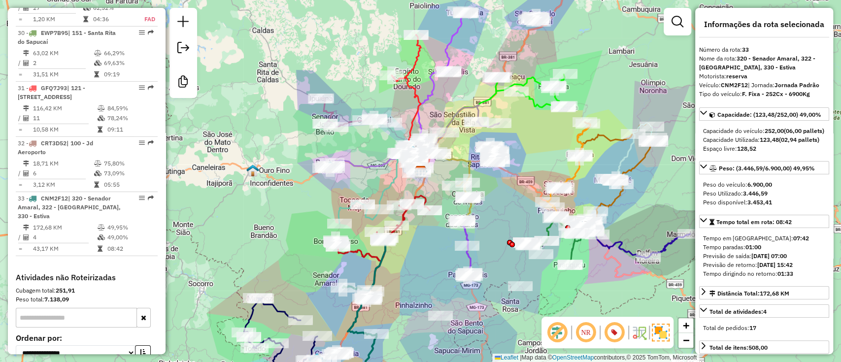
drag, startPoint x: 577, startPoint y: 299, endPoint x: 536, endPoint y: 282, distance: 44.5
click at [536, 282] on div "Janela de atendimento Grade de atendimento Capacidade Transportadoras Veículos …" at bounding box center [420, 181] width 841 height 362
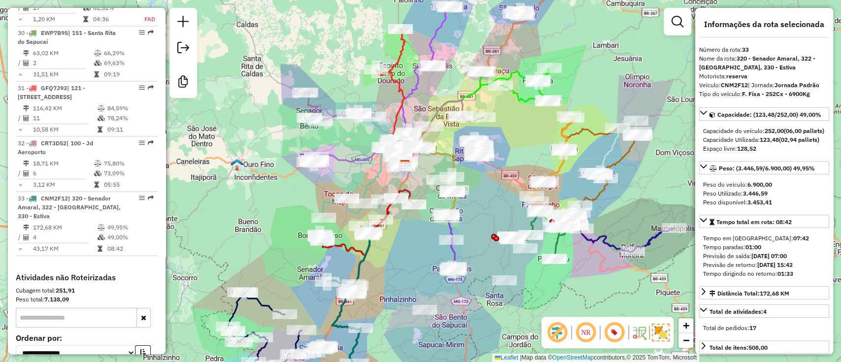
drag, startPoint x: 526, startPoint y: 285, endPoint x: 551, endPoint y: 294, distance: 26.4
click at [551, 294] on div "Janela de atendimento Grade de atendimento Capacidade Transportadoras Veículos …" at bounding box center [420, 181] width 841 height 362
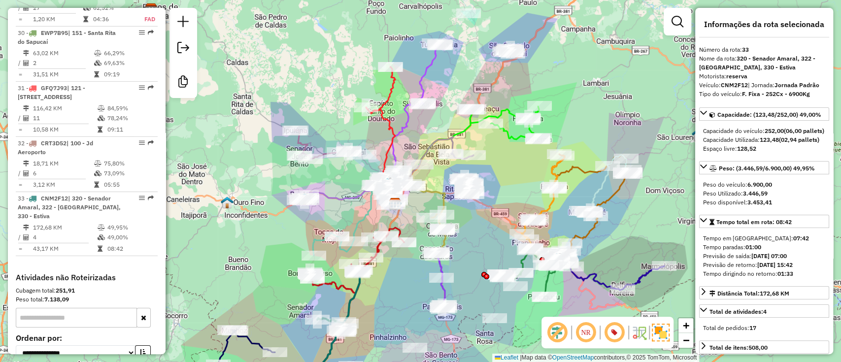
drag, startPoint x: 473, startPoint y: 230, endPoint x: 462, endPoint y: 268, distance: 38.8
click at [462, 268] on div "Janela de atendimento Grade de atendimento Capacidade Transportadoras Veículos …" at bounding box center [420, 181] width 841 height 362
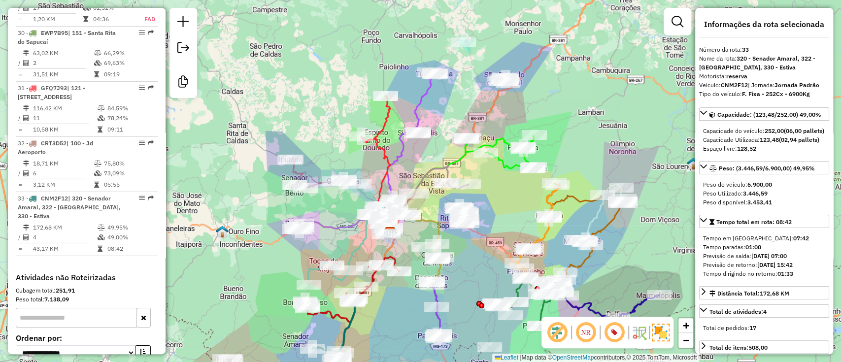
drag, startPoint x: 483, startPoint y: 68, endPoint x: 472, endPoint y: 137, distance: 70.3
click at [473, 137] on div "Janela de atendimento Grade de atendimento Capacidade Transportadoras Veículos …" at bounding box center [420, 181] width 841 height 362
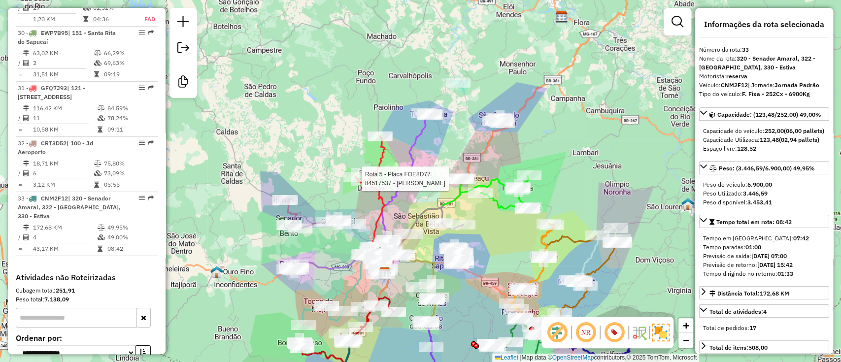
drag, startPoint x: 452, startPoint y: 147, endPoint x: 450, endPoint y: 141, distance: 6.4
click at [450, 142] on div "Rota 5 - Placa FOE8D77 84517537 - [PERSON_NAME] de atendimento Grade de atendim…" at bounding box center [420, 181] width 841 height 362
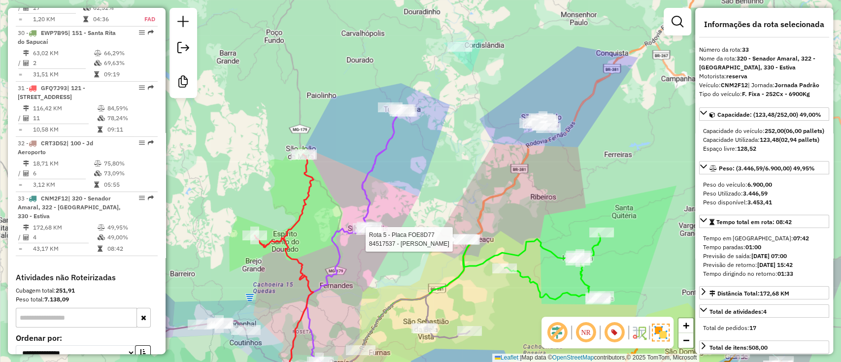
drag, startPoint x: 454, startPoint y: 145, endPoint x: 453, endPoint y: 150, distance: 5.4
click at [453, 150] on div "Rota 5 - Placa FOE8D77 84517537 - [PERSON_NAME] de atendimento Grade de atendim…" at bounding box center [420, 181] width 841 height 362
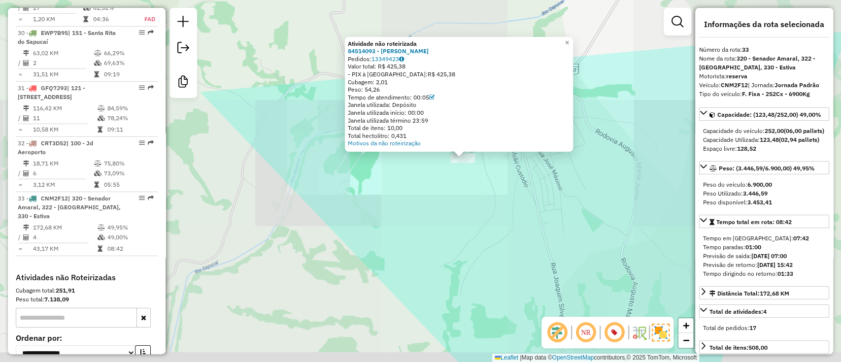
drag, startPoint x: 526, startPoint y: 219, endPoint x: 516, endPoint y: 183, distance: 36.8
click at [517, 195] on div "Atividade não roteirizada 84514093 - [PERSON_NAME] Pedidos: 13349423 Valor tota…" at bounding box center [420, 181] width 841 height 362
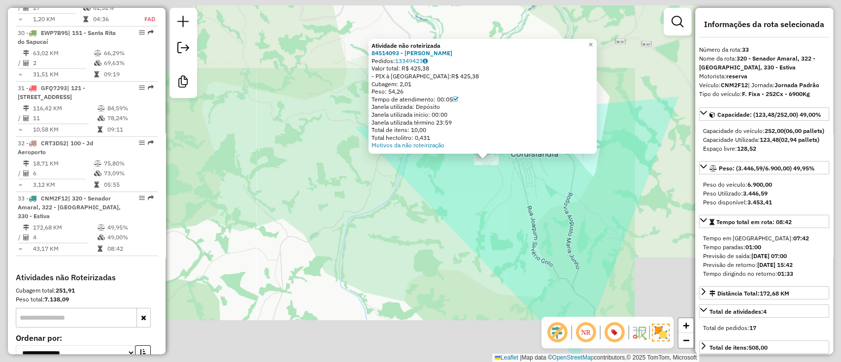
drag, startPoint x: 544, startPoint y: 245, endPoint x: 511, endPoint y: 139, distance: 110.3
click at [520, 164] on div "Atividade não roteirizada 84514093 - [PERSON_NAME] Pedidos: 13349423 Valor tota…" at bounding box center [420, 181] width 841 height 362
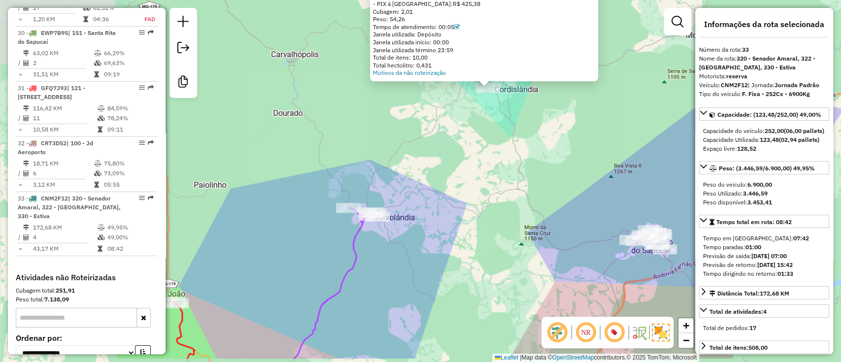
drag, startPoint x: 515, startPoint y: 188, endPoint x: 504, endPoint y: 148, distance: 41.0
click at [504, 152] on div "Atividade não roteirizada 84514093 - [PERSON_NAME] Pedidos: 13349423 Valor tota…" at bounding box center [420, 181] width 841 height 362
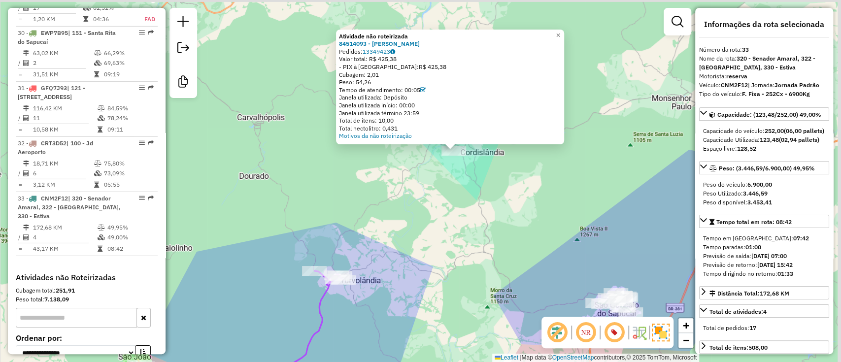
drag, startPoint x: 432, startPoint y: 127, endPoint x: 416, endPoint y: 199, distance: 73.5
click at [416, 199] on div "Atividade não roteirizada 84514093 - [PERSON_NAME] Pedidos: 13349423 Valor tota…" at bounding box center [420, 181] width 841 height 362
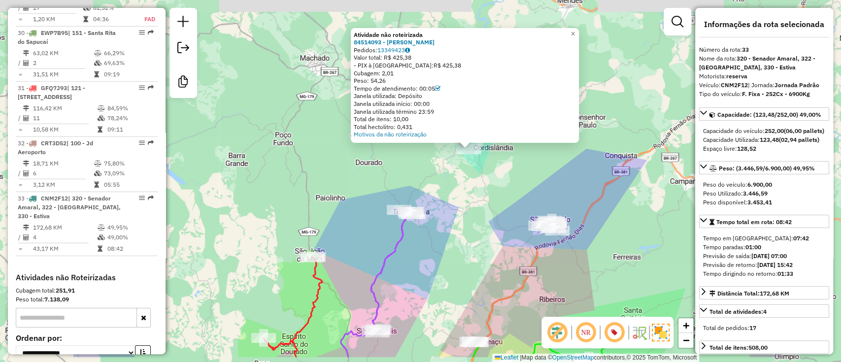
drag, startPoint x: 470, startPoint y: 215, endPoint x: 463, endPoint y: 189, distance: 27.1
click at [463, 189] on div "Atividade não roteirizada 84514093 - [PERSON_NAME] Pedidos: 13349423 Valor tota…" at bounding box center [420, 181] width 841 height 362
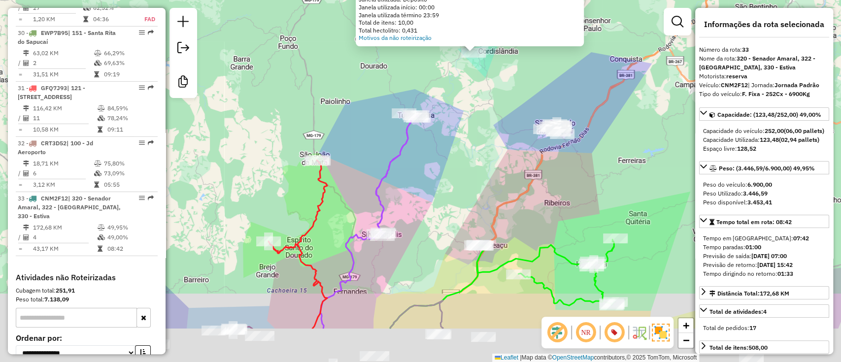
drag, startPoint x: 423, startPoint y: 253, endPoint x: 479, endPoint y: 52, distance: 208.6
click at [479, 52] on div "Atividade não roteirizada 84514093 - [PERSON_NAME] Pedidos: 13349423 Valor tota…" at bounding box center [420, 181] width 841 height 362
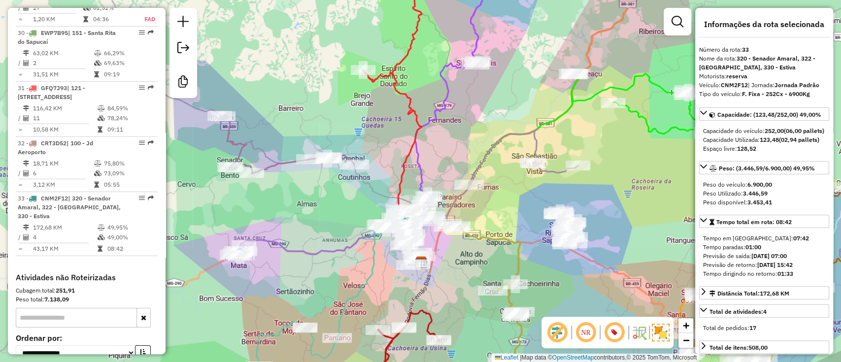
drag, startPoint x: 442, startPoint y: 216, endPoint x: 535, endPoint y: 187, distance: 97.1
click at [535, 187] on div "Atividade não roteirizada 84514093 - [PERSON_NAME] Pedidos: 13349423 Valor tota…" at bounding box center [420, 181] width 841 height 362
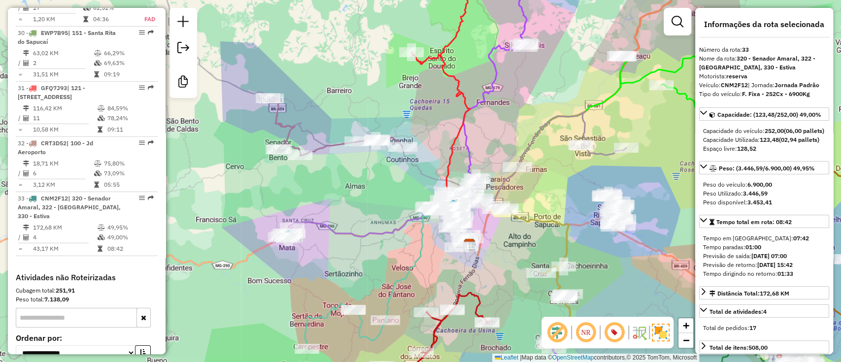
click at [319, 144] on icon at bounding box center [335, 127] width 135 height 58
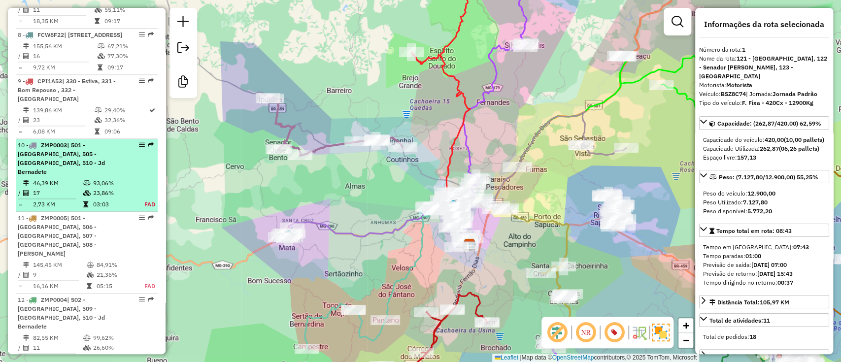
scroll to position [890, 0]
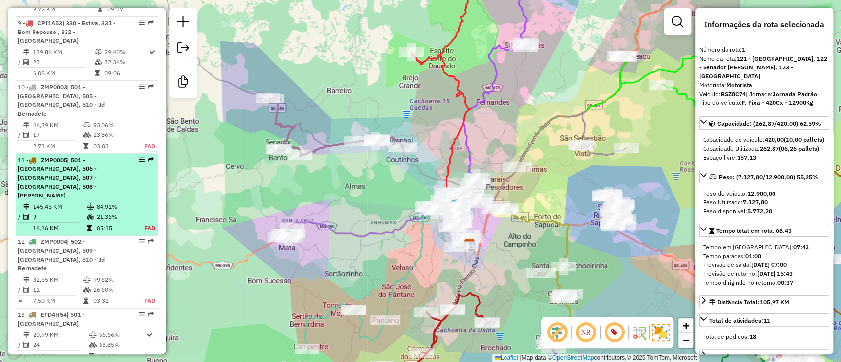
click at [123, 202] on td "84,91%" at bounding box center [115, 207] width 38 height 10
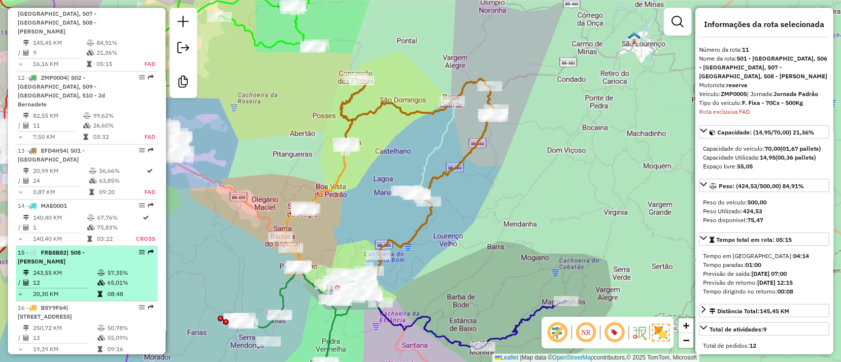
scroll to position [1074, 0]
